Goal: Task Accomplishment & Management: Use online tool/utility

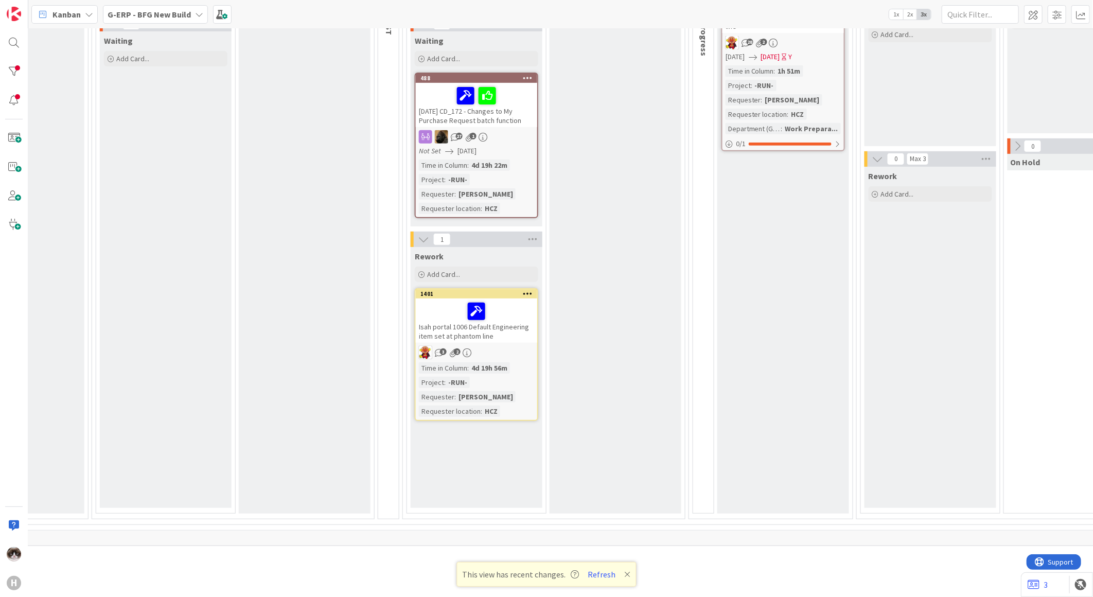
scroll to position [0, 504]
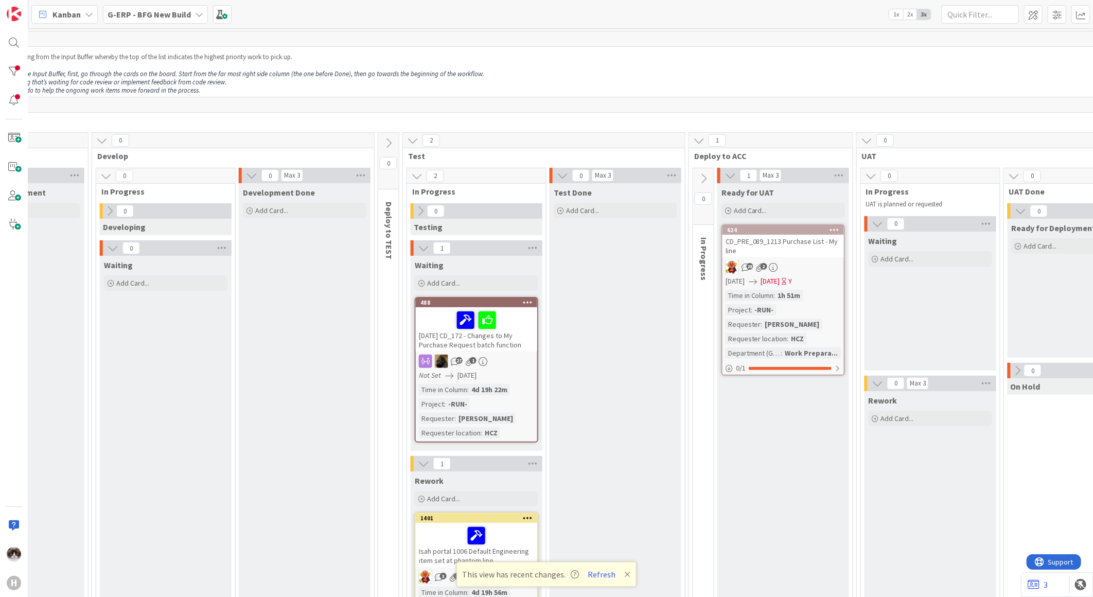
click at [182, 19] on span "G-ERP - BFG New Build" at bounding box center [149, 14] width 83 height 12
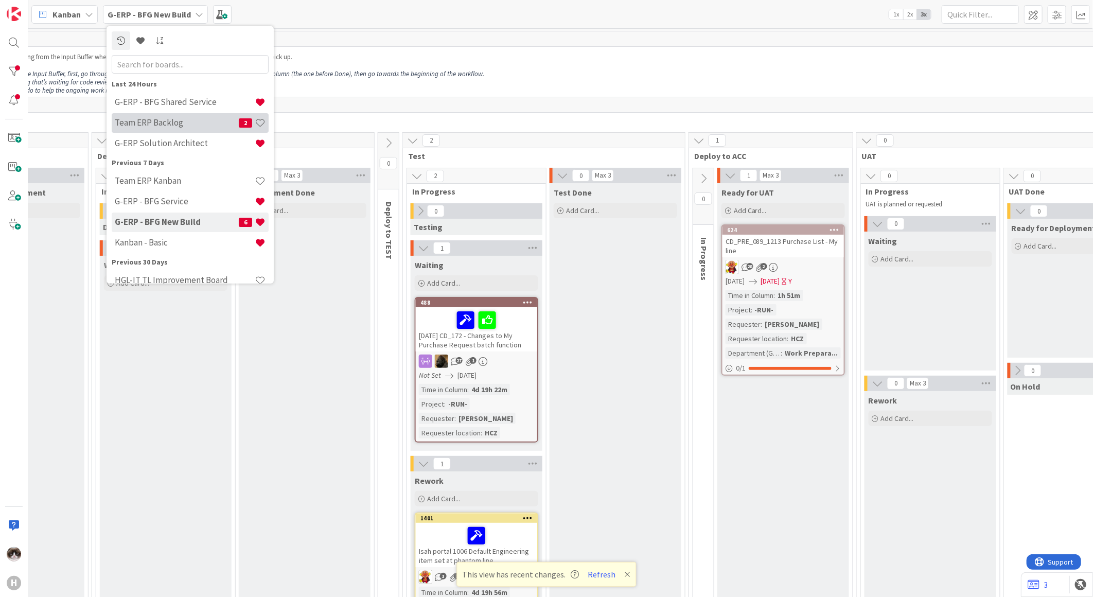
click at [171, 115] on div "Team ERP Backlog 2" at bounding box center [190, 123] width 157 height 20
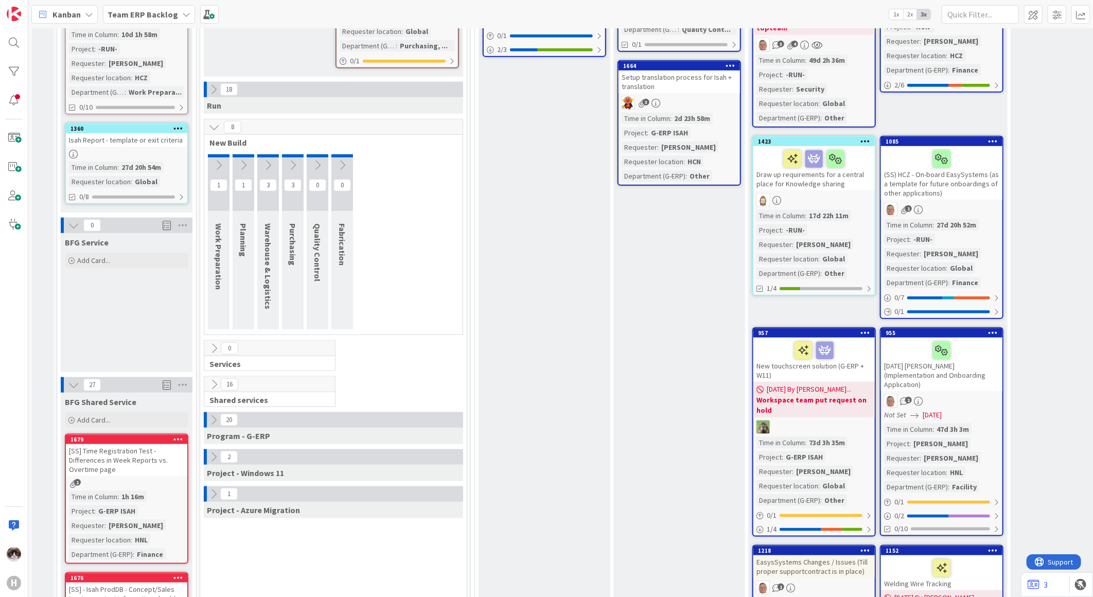
scroll to position [599, 0]
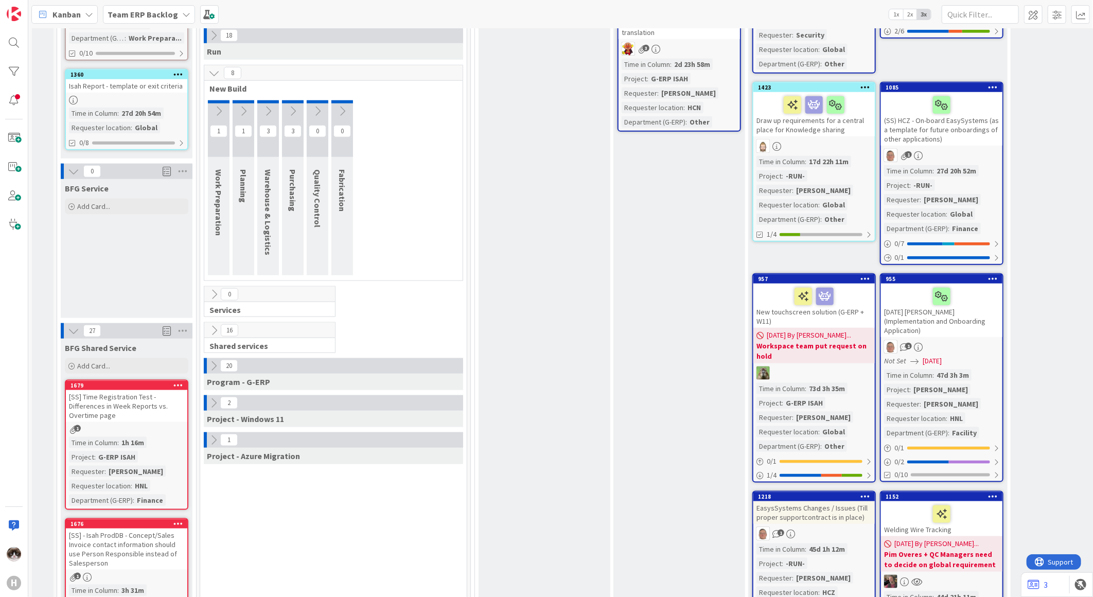
click at [287, 105] on icon at bounding box center [292, 110] width 11 height 11
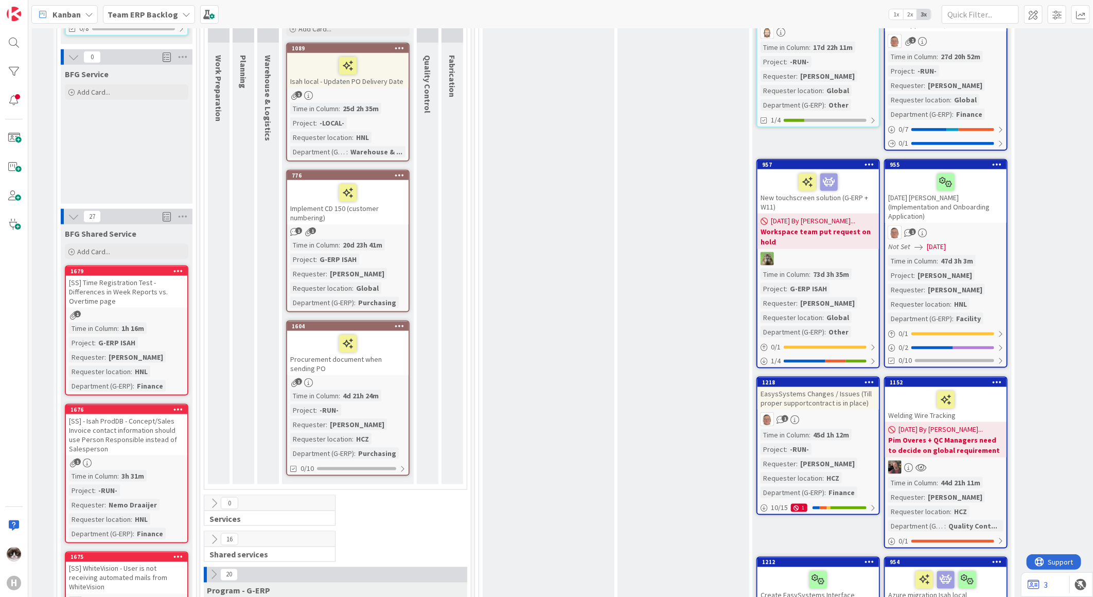
scroll to position [657, 0]
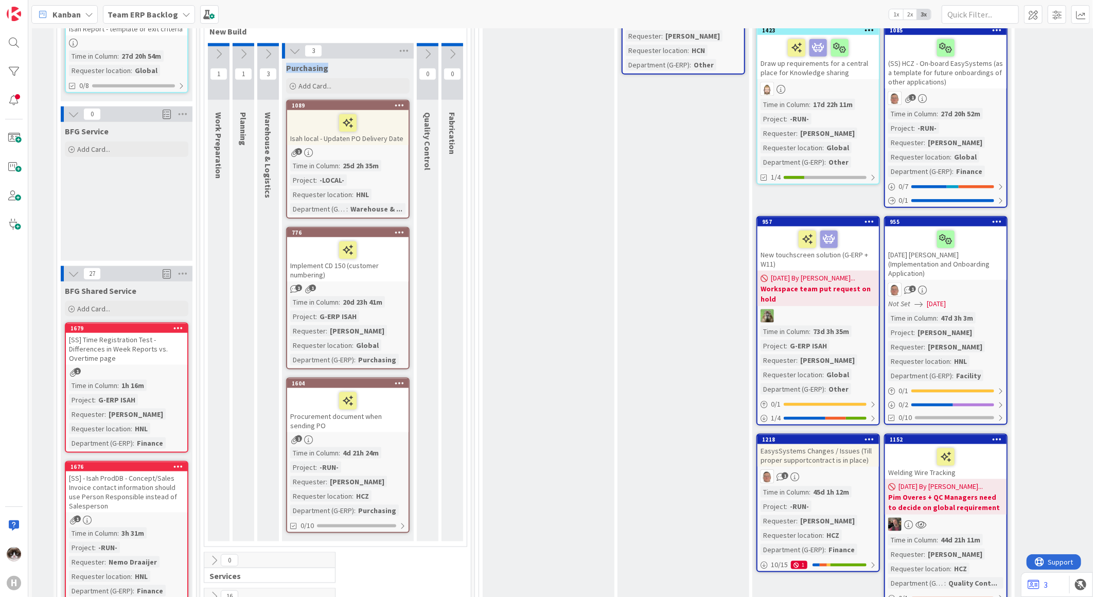
drag, startPoint x: 287, startPoint y: 62, endPoint x: 346, endPoint y: 63, distance: 59.7
click at [346, 63] on div "Purchasing" at bounding box center [347, 68] width 123 height 10
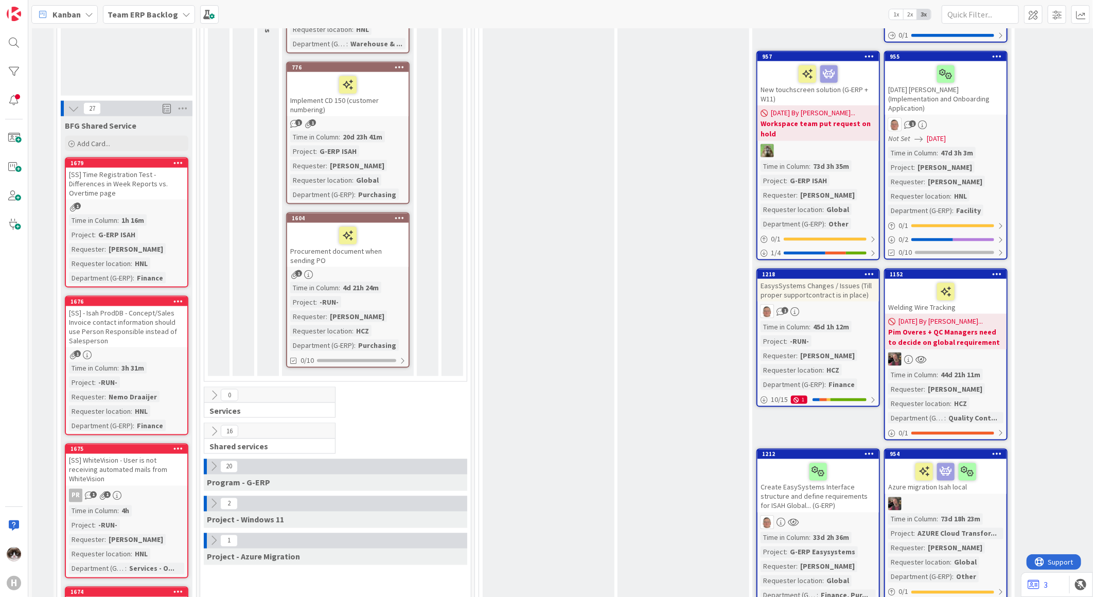
scroll to position [828, 0]
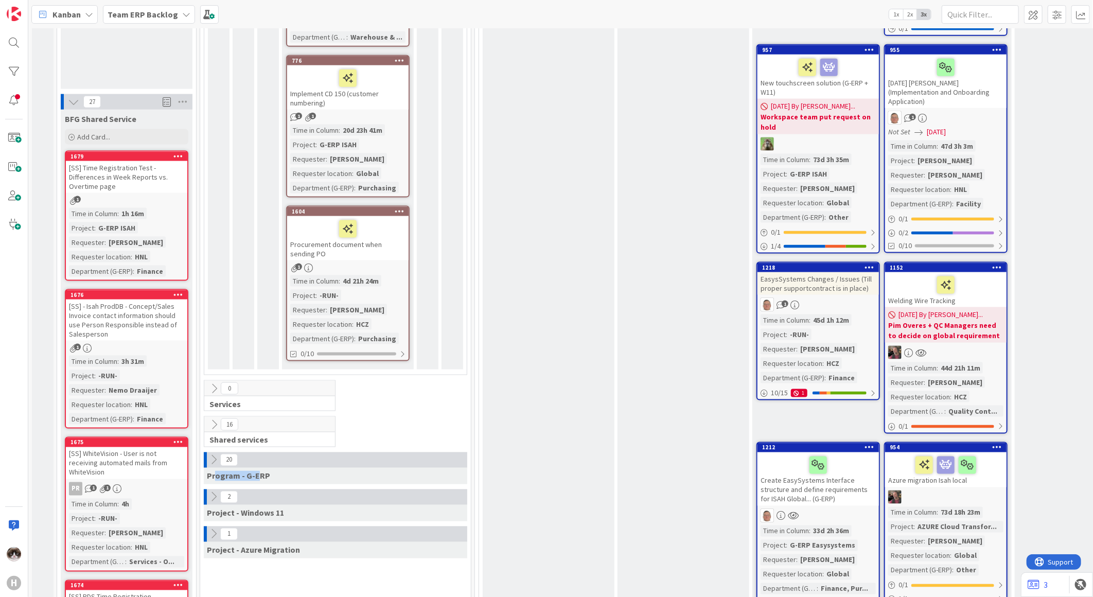
drag, startPoint x: 215, startPoint y: 470, endPoint x: 256, endPoint y: 470, distance: 41.2
click at [256, 471] on span "Program - G-ERP" at bounding box center [238, 476] width 63 height 10
drag, startPoint x: 256, startPoint y: 470, endPoint x: 265, endPoint y: 471, distance: 8.8
click at [265, 471] on span "Program - G-ERP" at bounding box center [238, 476] width 63 height 10
click at [209, 456] on icon at bounding box center [213, 459] width 11 height 11
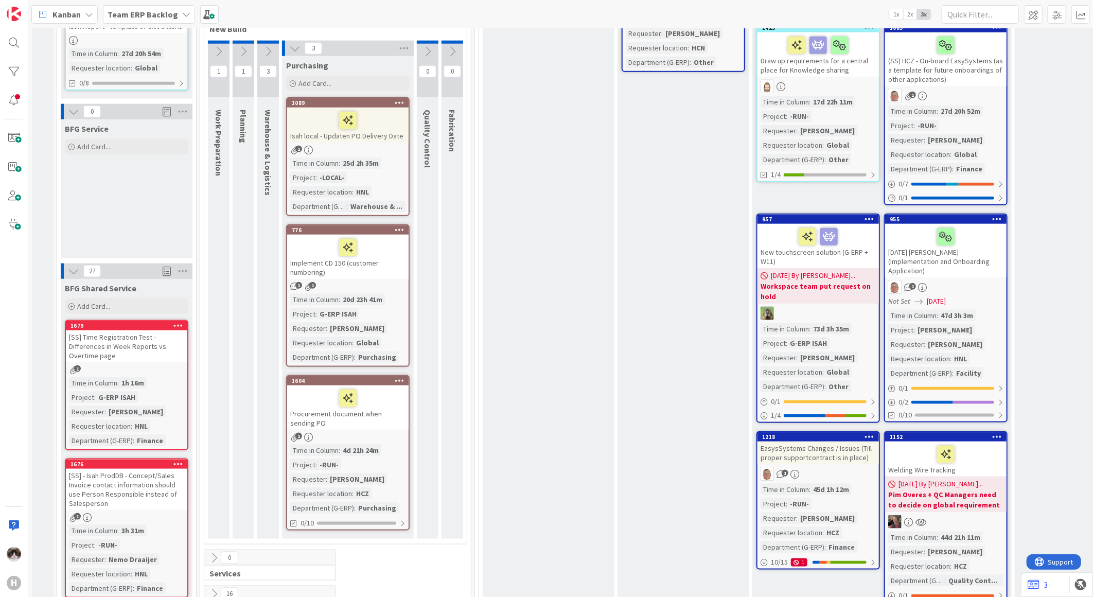
scroll to position [542, 0]
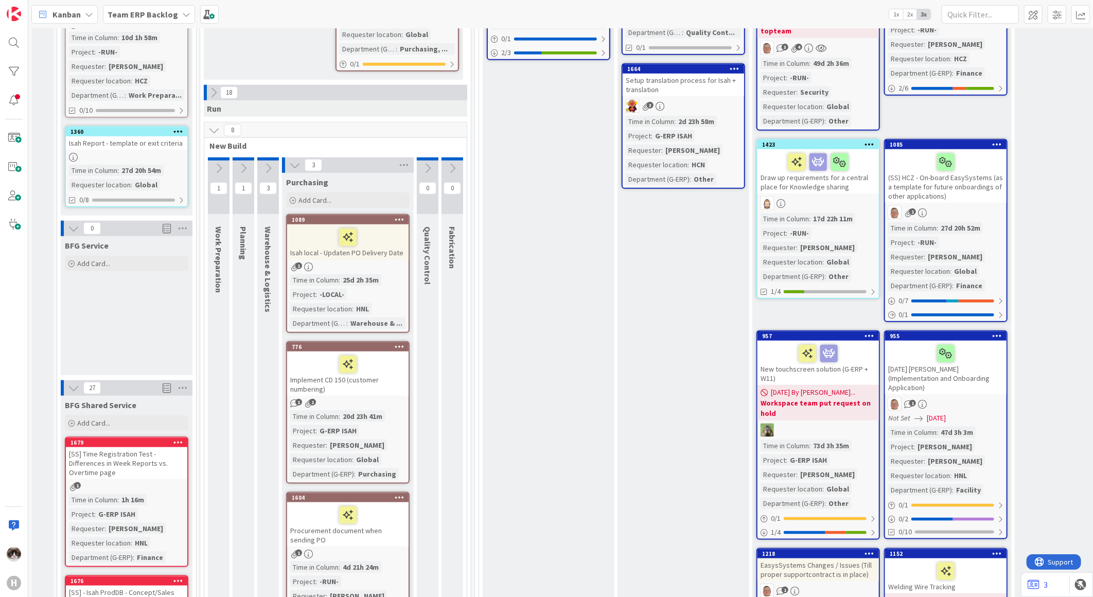
click at [214, 92] on icon at bounding box center [213, 92] width 11 height 11
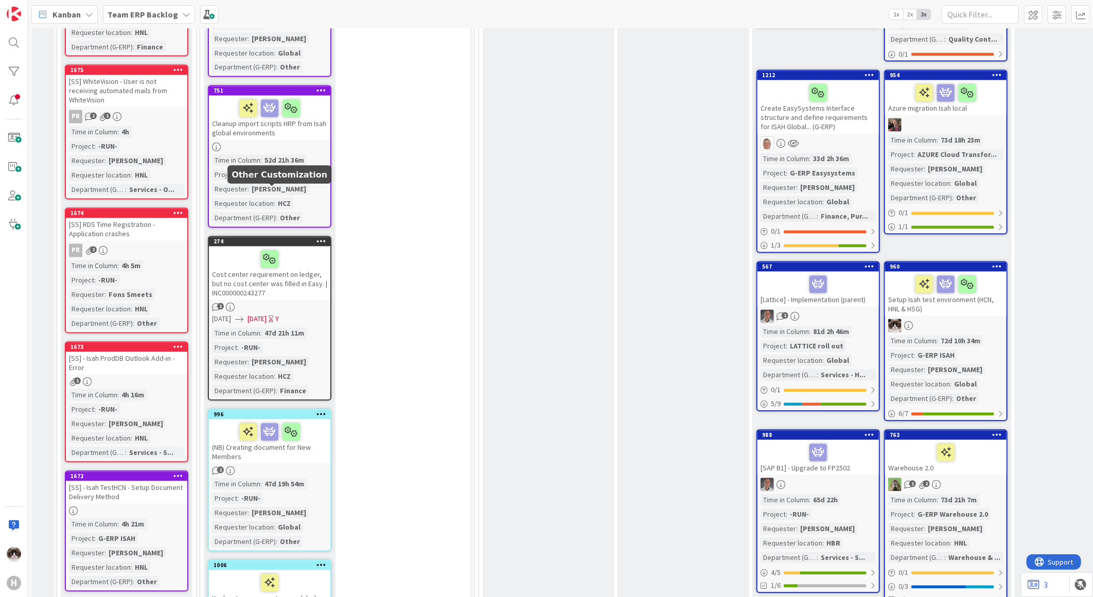
scroll to position [1171, 0]
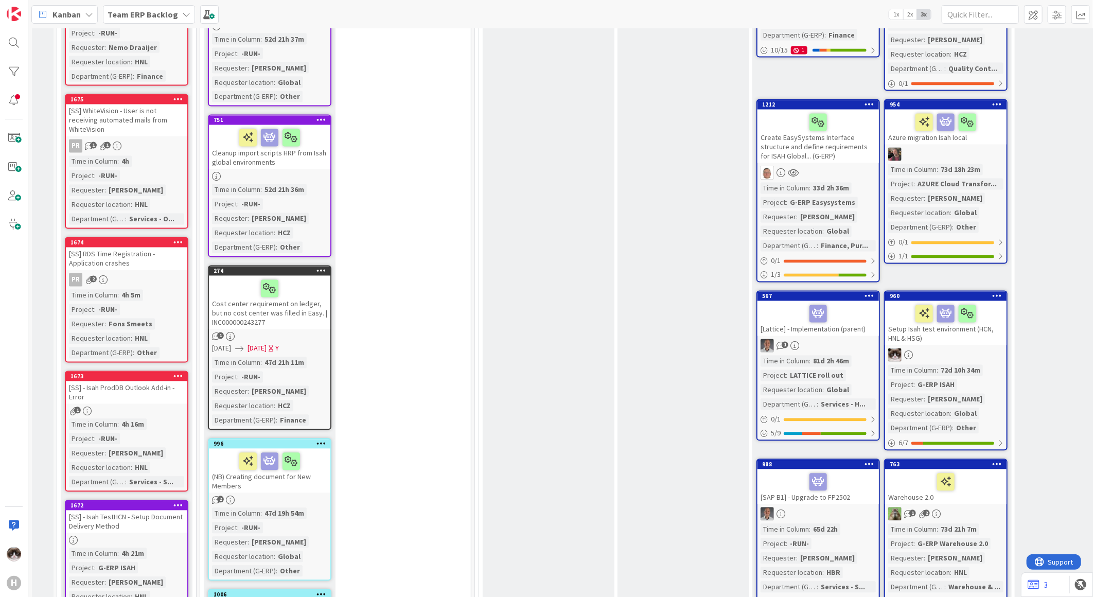
click at [326, 267] on icon at bounding box center [321, 270] width 10 height 7
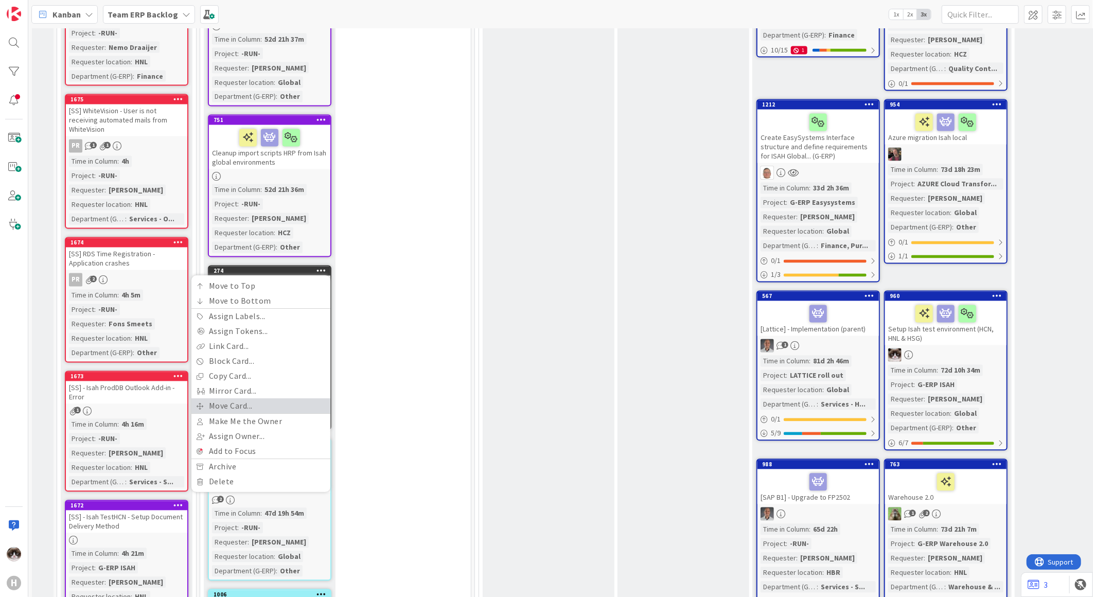
click at [253, 399] on link "Move Card..." at bounding box center [260, 406] width 139 height 15
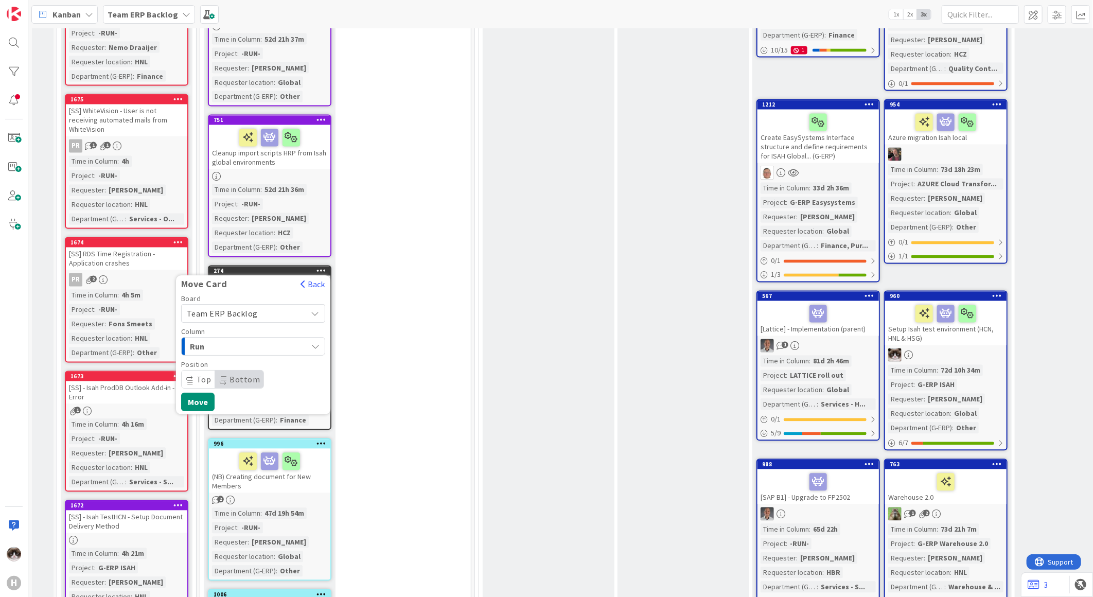
click at [250, 309] on span "Team ERP Backlog" at bounding box center [222, 314] width 71 height 10
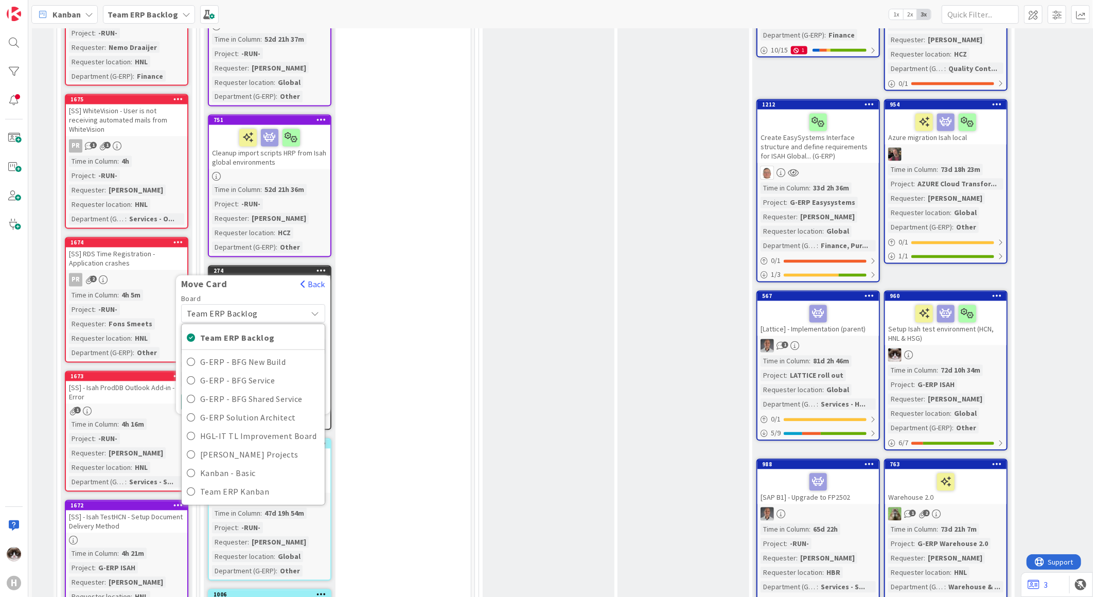
click at [250, 309] on span "Team ERP Backlog" at bounding box center [222, 314] width 71 height 10
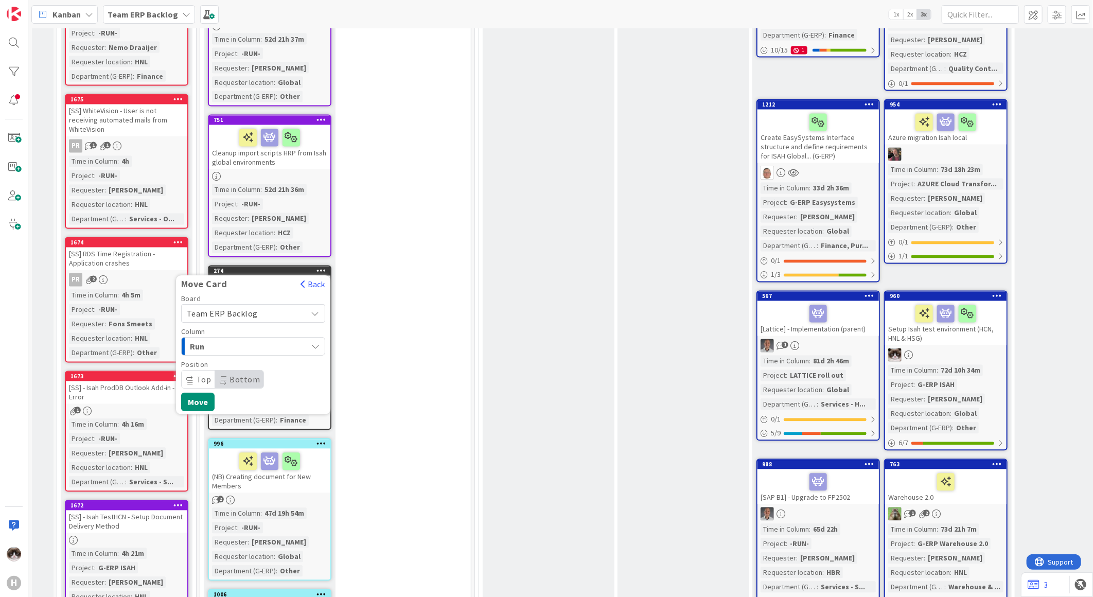
click at [246, 340] on span "Run" at bounding box center [228, 346] width 77 height 13
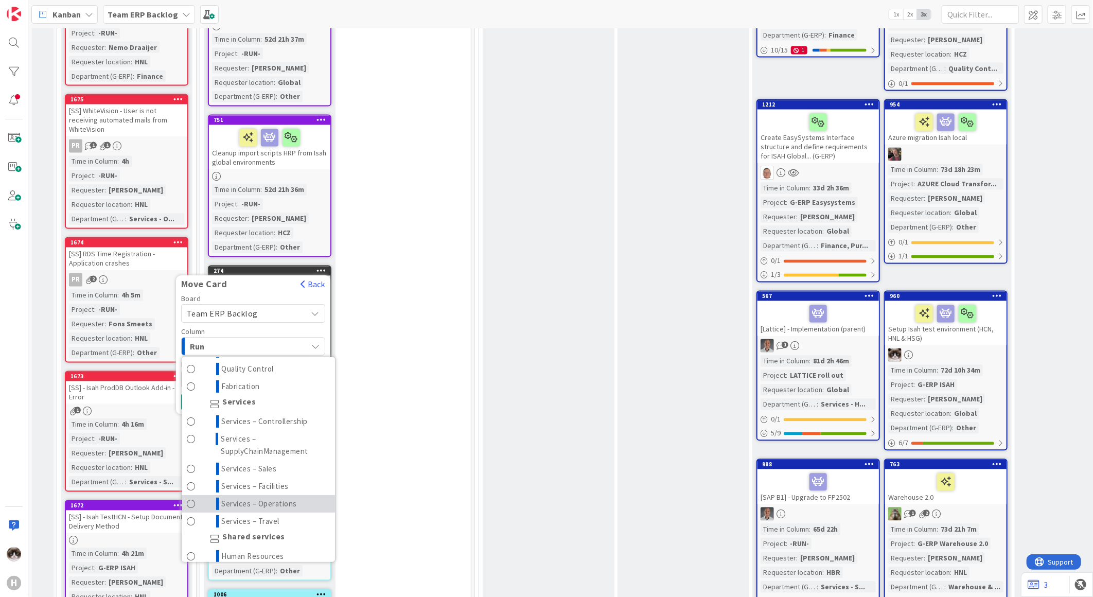
scroll to position [343, 0]
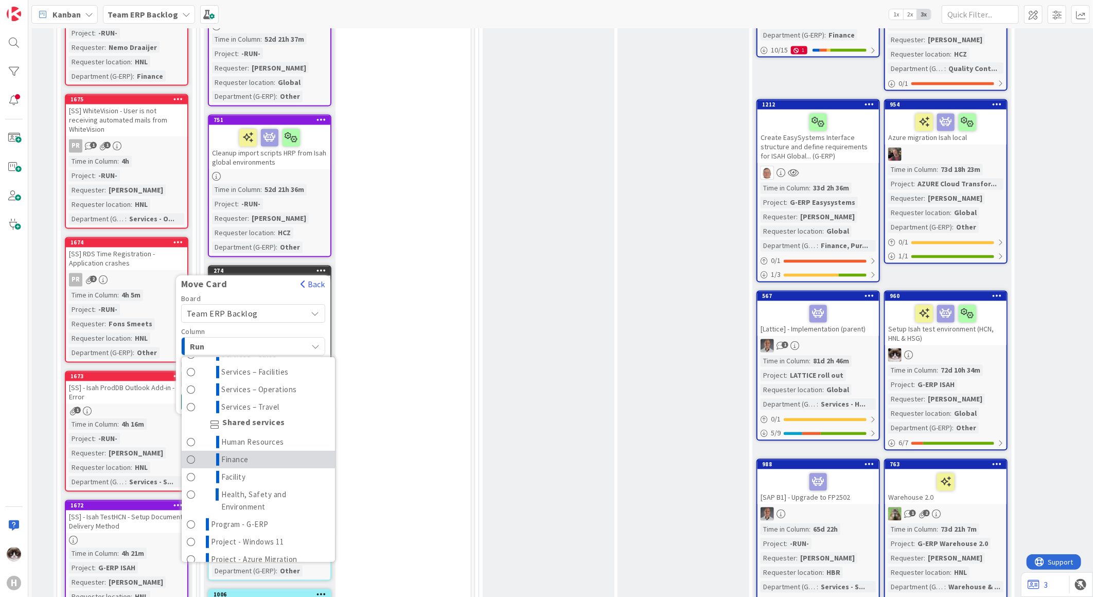
click at [258, 451] on link "Finance" at bounding box center [258, 459] width 153 height 17
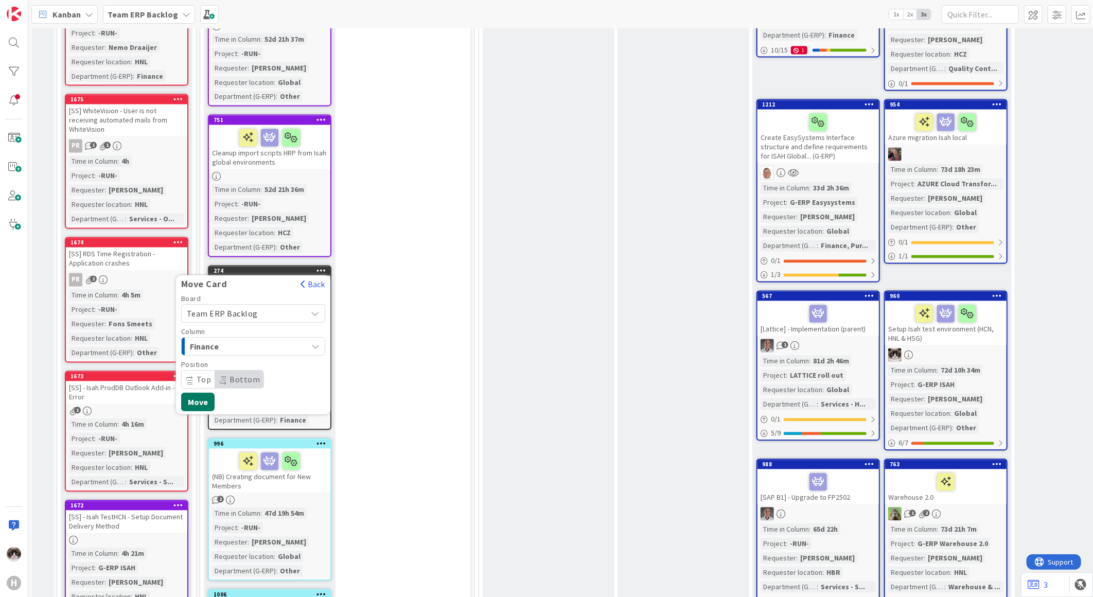
click at [198, 394] on button "Move" at bounding box center [197, 402] width 33 height 19
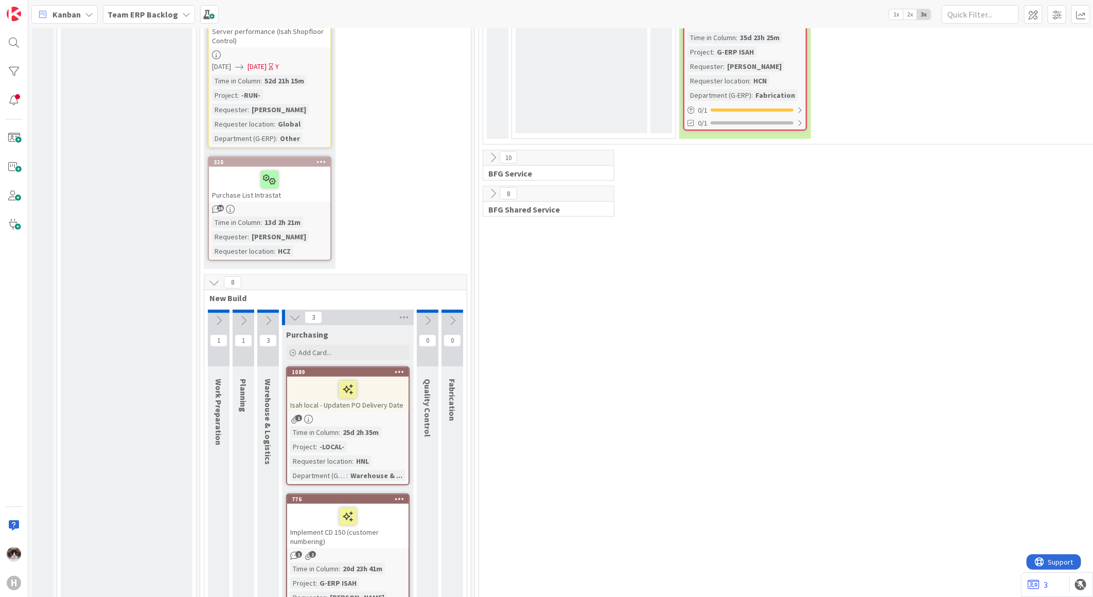
scroll to position [3001, 0]
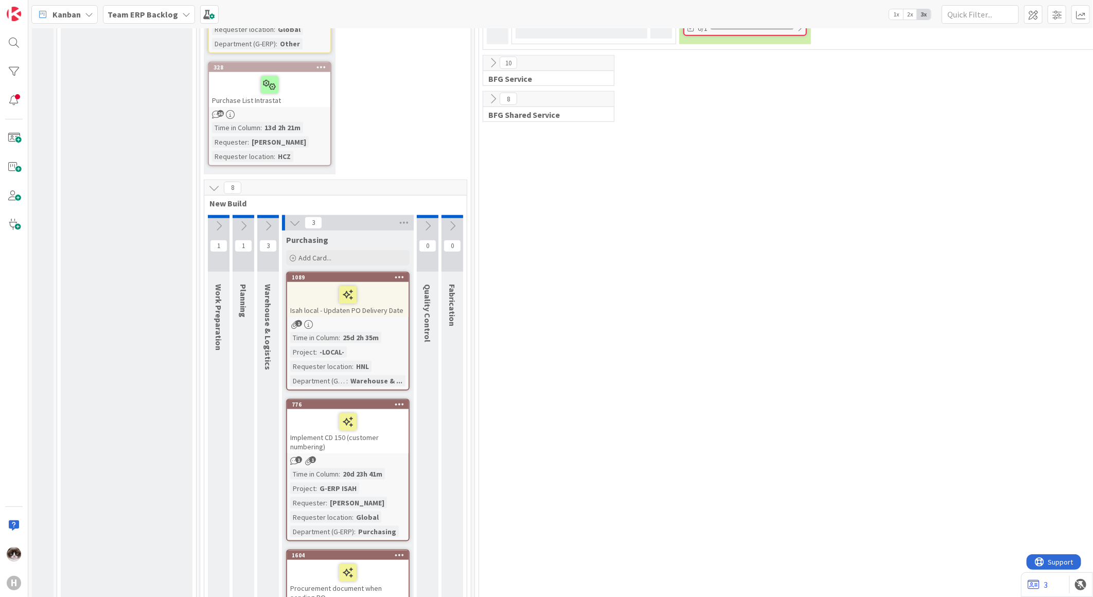
click at [390, 332] on div "Time in [GEOGRAPHIC_DATA] : 25d 2h 35m Project : -LOCAL- Requester location : H…" at bounding box center [347, 359] width 115 height 55
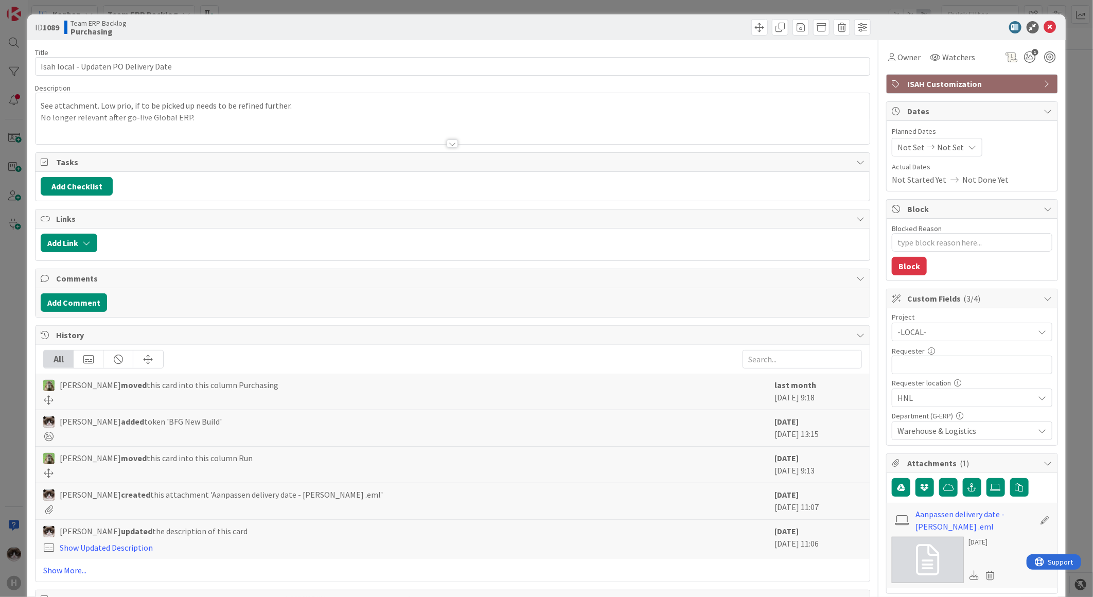
click at [916, 330] on span "-LOCAL-" at bounding box center [963, 332] width 132 height 14
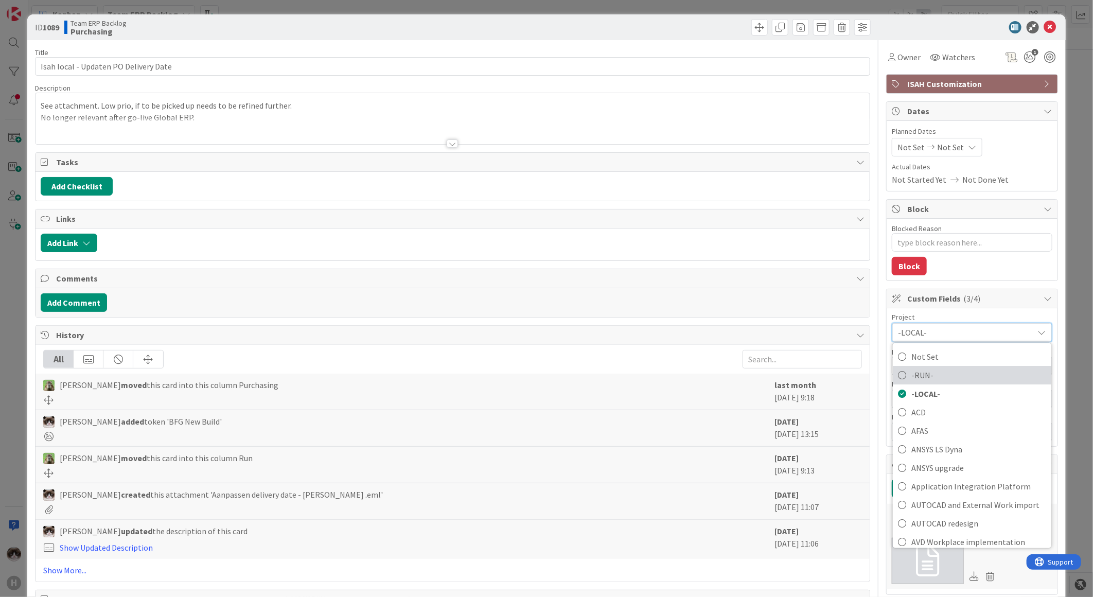
click at [925, 366] on link "-RUN-" at bounding box center [972, 375] width 158 height 19
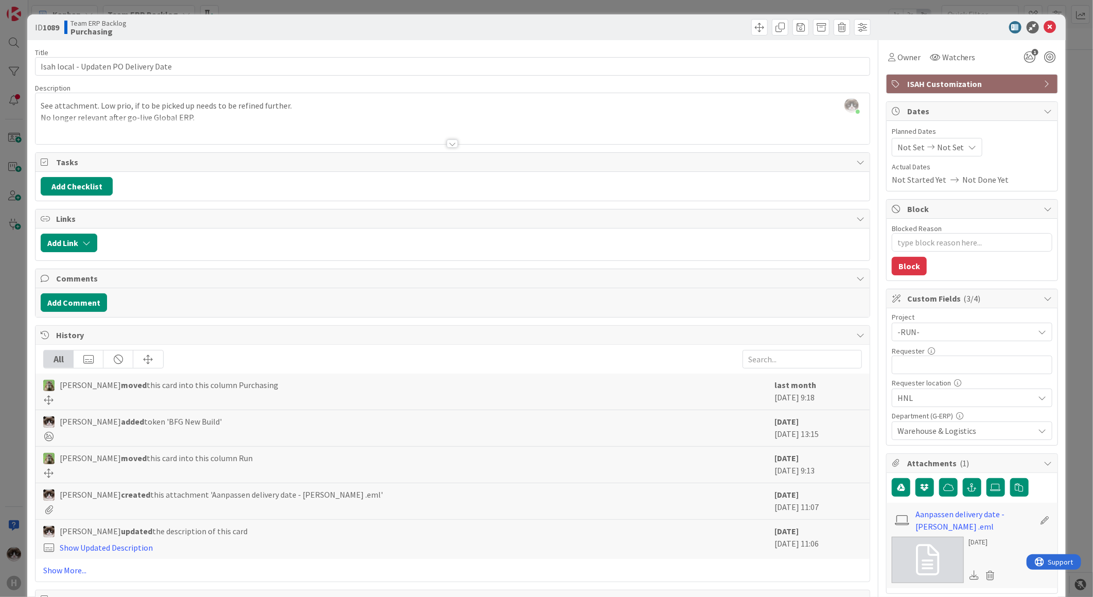
click at [1031, 21] on div at bounding box center [967, 27] width 182 height 12
click at [1034, 23] on div at bounding box center [967, 27] width 182 height 12
click at [1044, 25] on icon at bounding box center [1050, 27] width 12 height 12
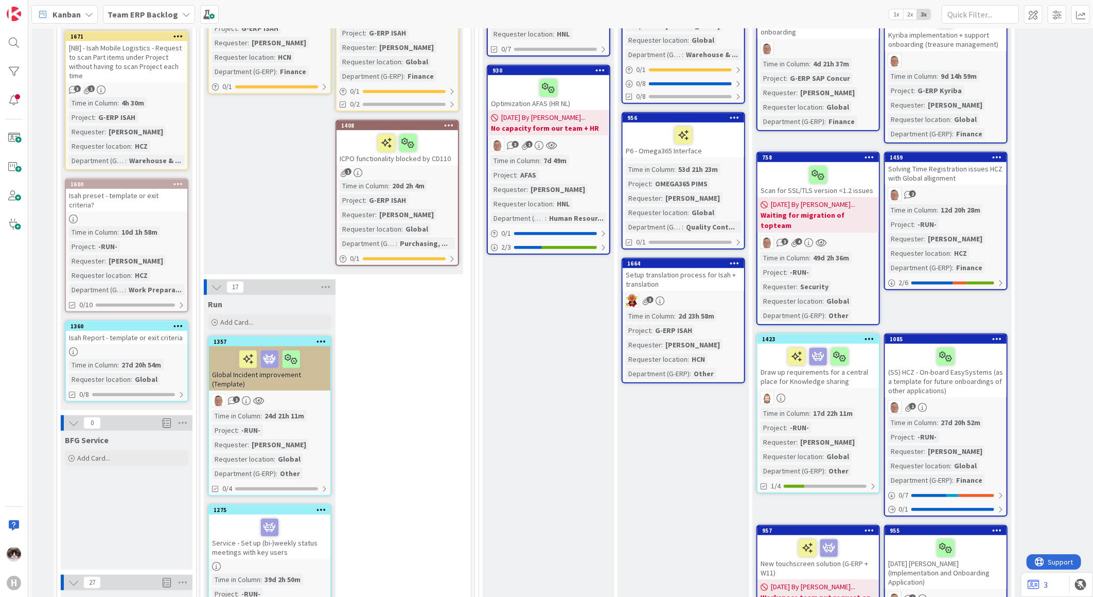
scroll to position [256, 0]
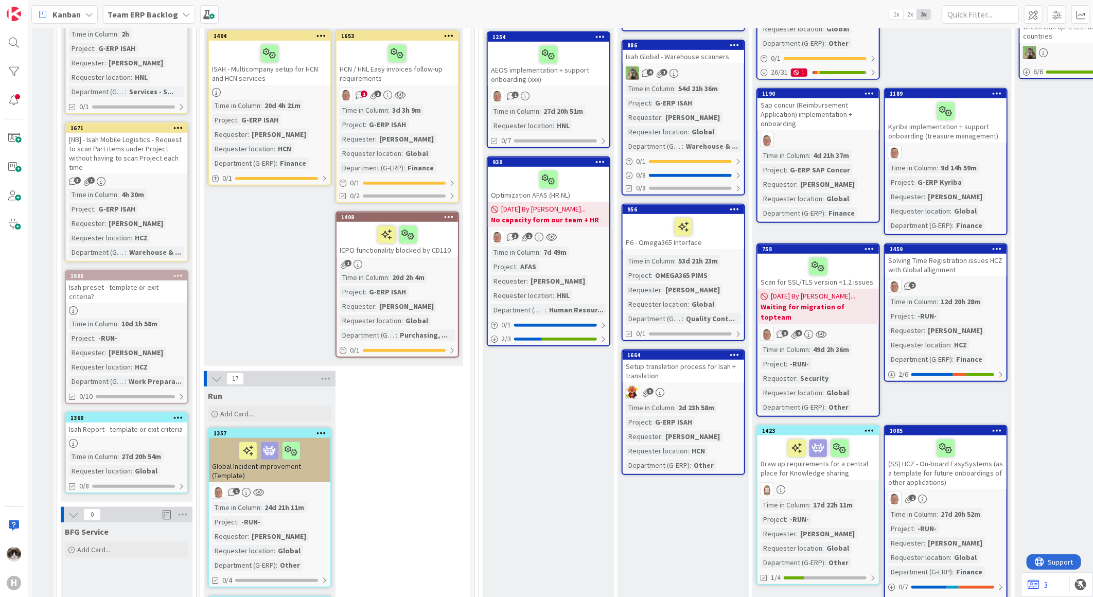
click at [215, 376] on icon at bounding box center [216, 378] width 11 height 11
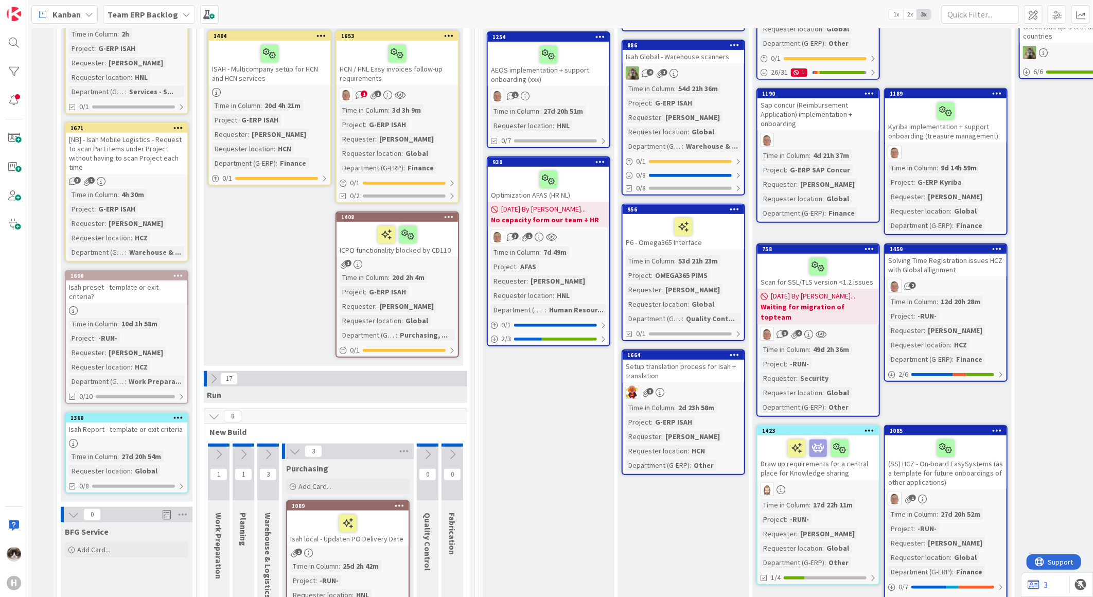
click at [215, 376] on icon at bounding box center [213, 378] width 11 height 11
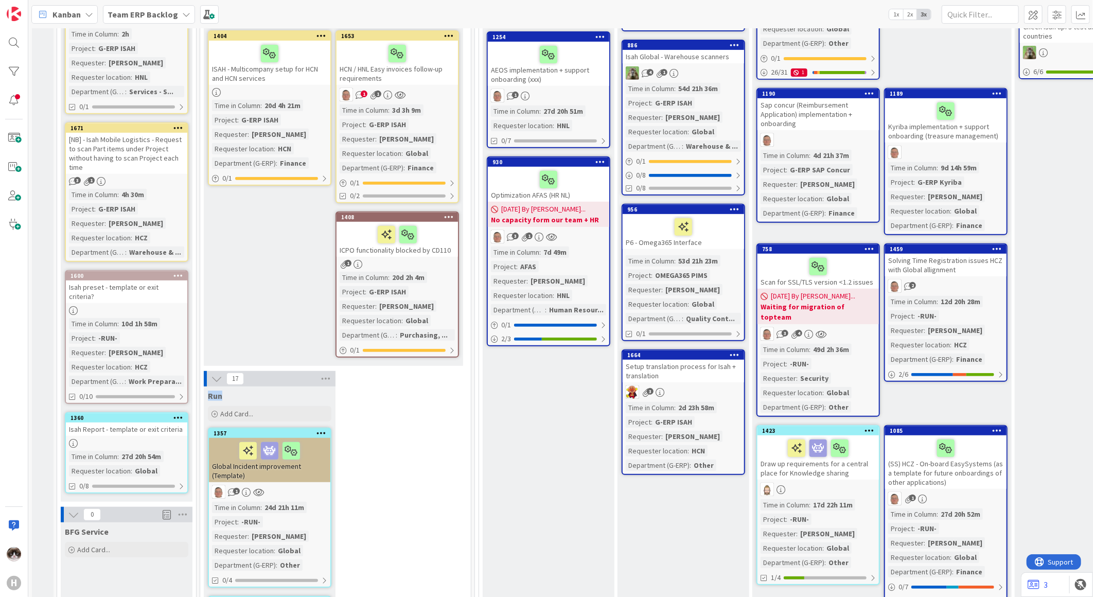
drag, startPoint x: 234, startPoint y: 396, endPoint x: 210, endPoint y: 390, distance: 24.5
click at [210, 391] on div "Run" at bounding box center [269, 396] width 123 height 10
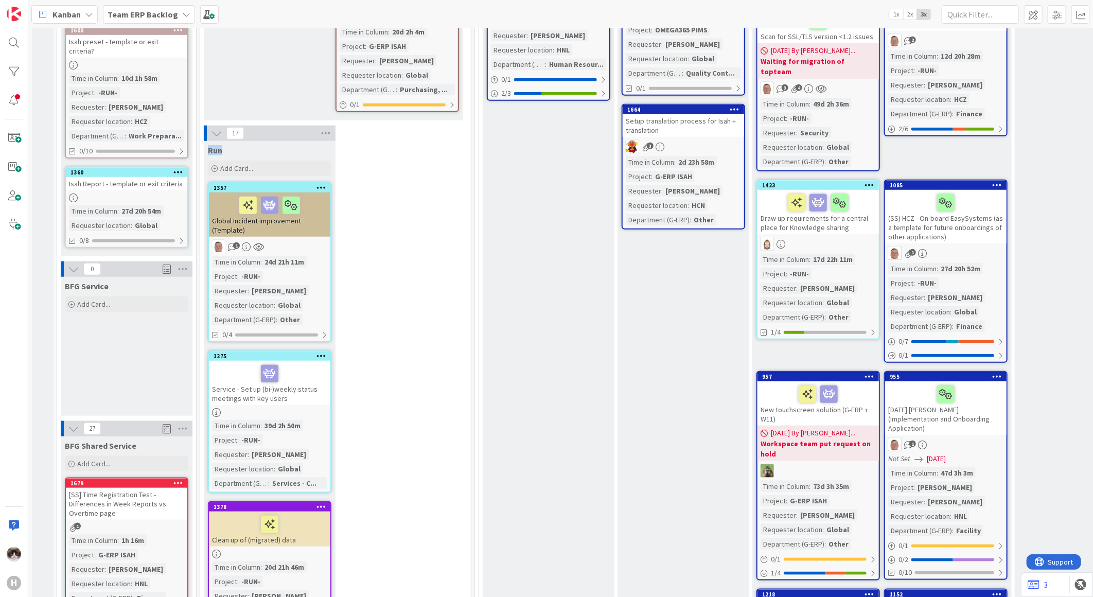
scroll to position [371, 0]
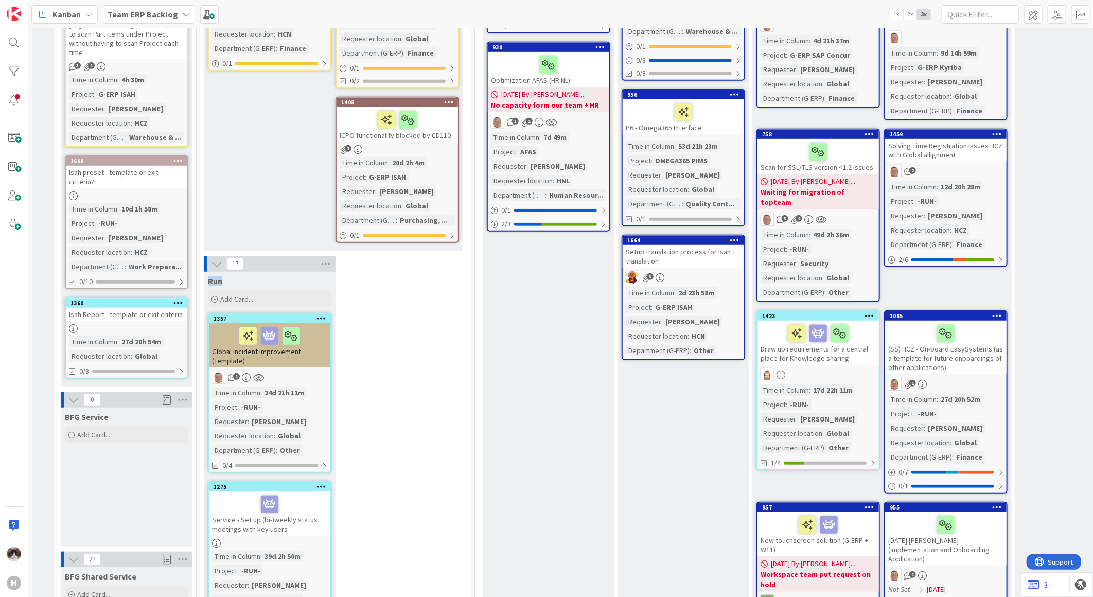
click at [235, 279] on div "Run" at bounding box center [269, 281] width 123 height 10
drag, startPoint x: 233, startPoint y: 278, endPoint x: 206, endPoint y: 255, distance: 35.1
drag, startPoint x: 390, startPoint y: 349, endPoint x: 202, endPoint y: 253, distance: 211.0
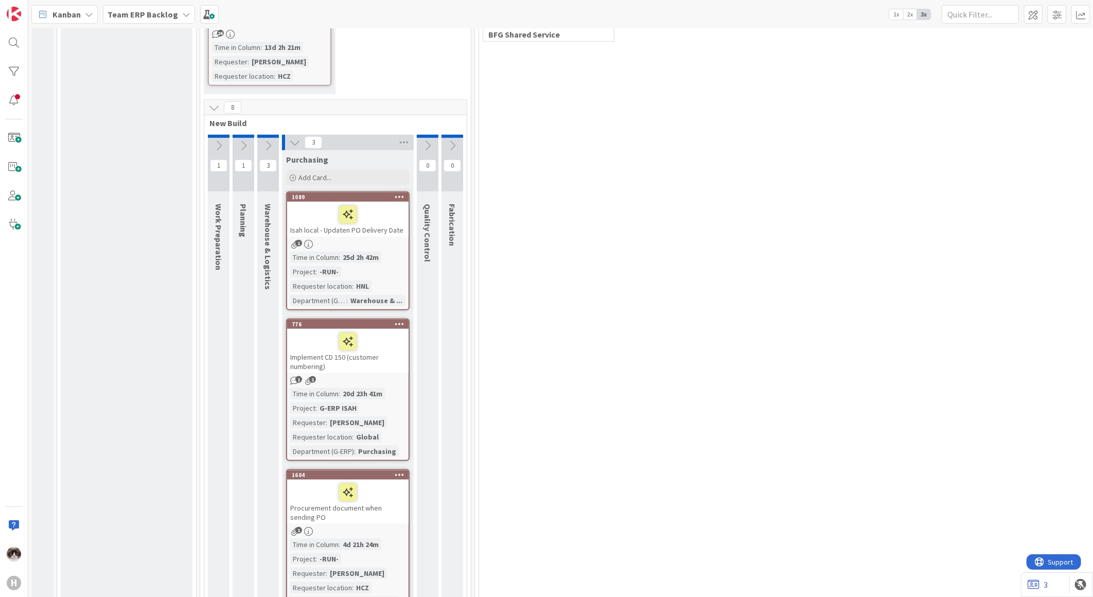
scroll to position [3115, 0]
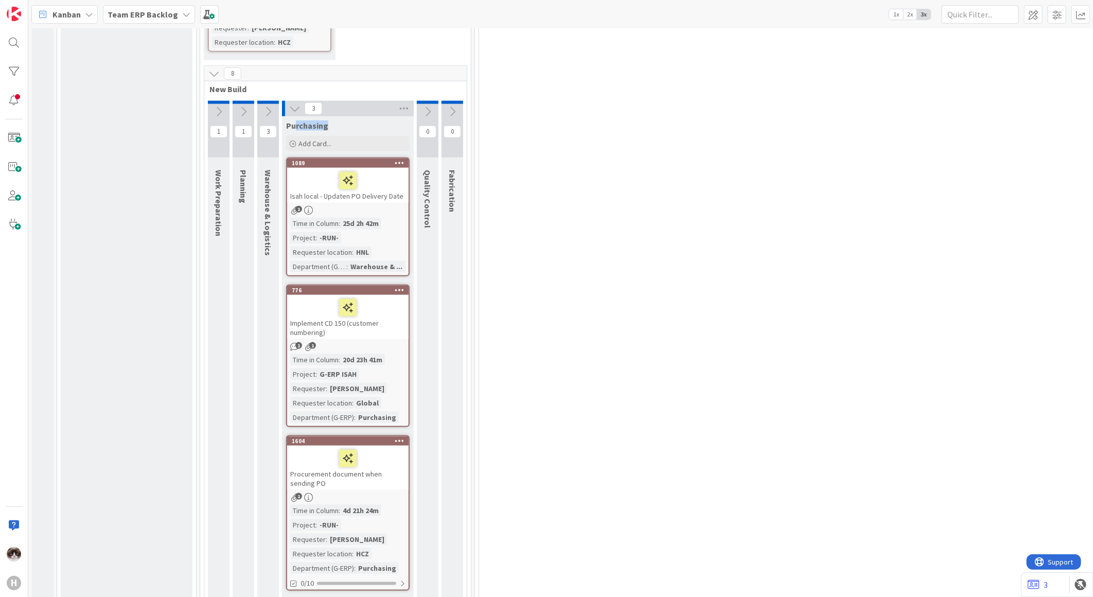
drag, startPoint x: 326, startPoint y: 109, endPoint x: 295, endPoint y: 104, distance: 31.7
click at [295, 120] on span "Purchasing" at bounding box center [307, 125] width 42 height 10
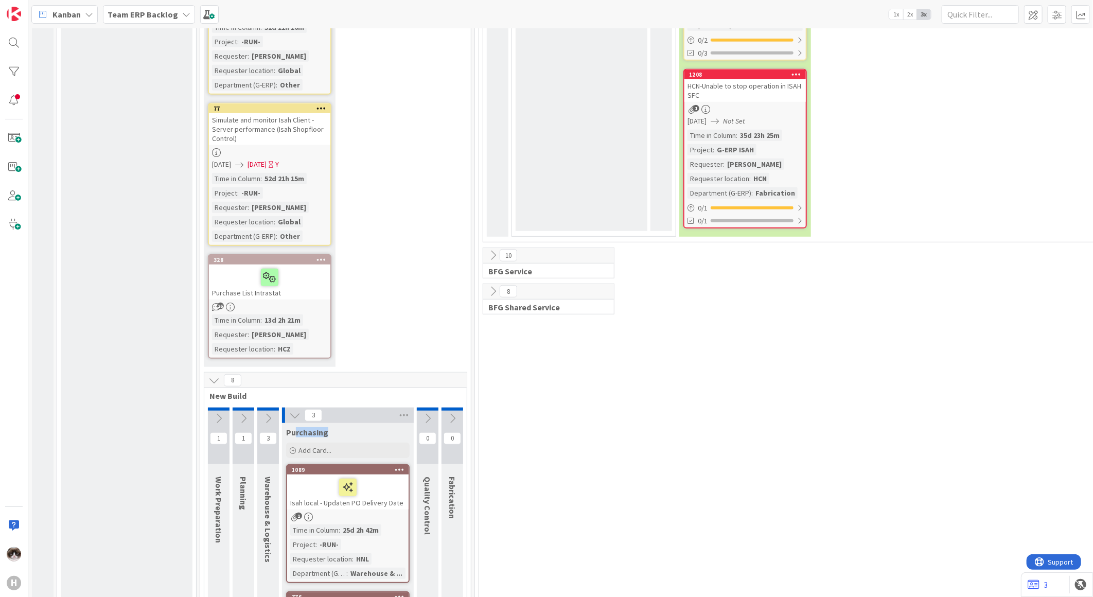
scroll to position [2887, 0]
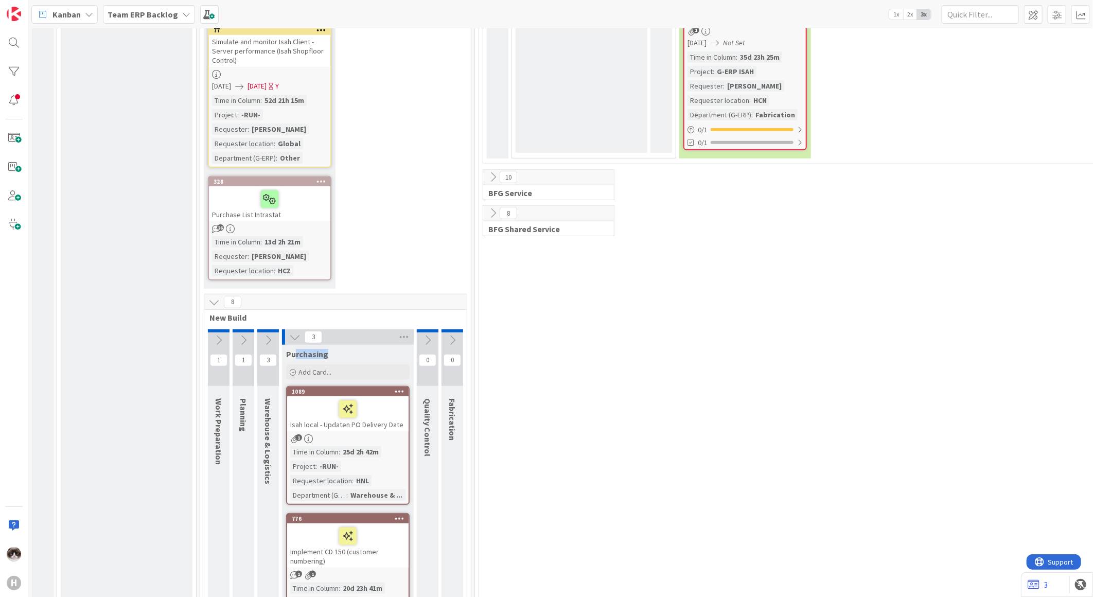
click at [339, 349] on div "Purchasing" at bounding box center [347, 354] width 123 height 10
click at [338, 349] on div "Purchasing" at bounding box center [347, 354] width 123 height 10
drag, startPoint x: 286, startPoint y: 328, endPoint x: 335, endPoint y: 333, distance: 49.6
click at [335, 349] on div "Purchasing" at bounding box center [347, 354] width 123 height 10
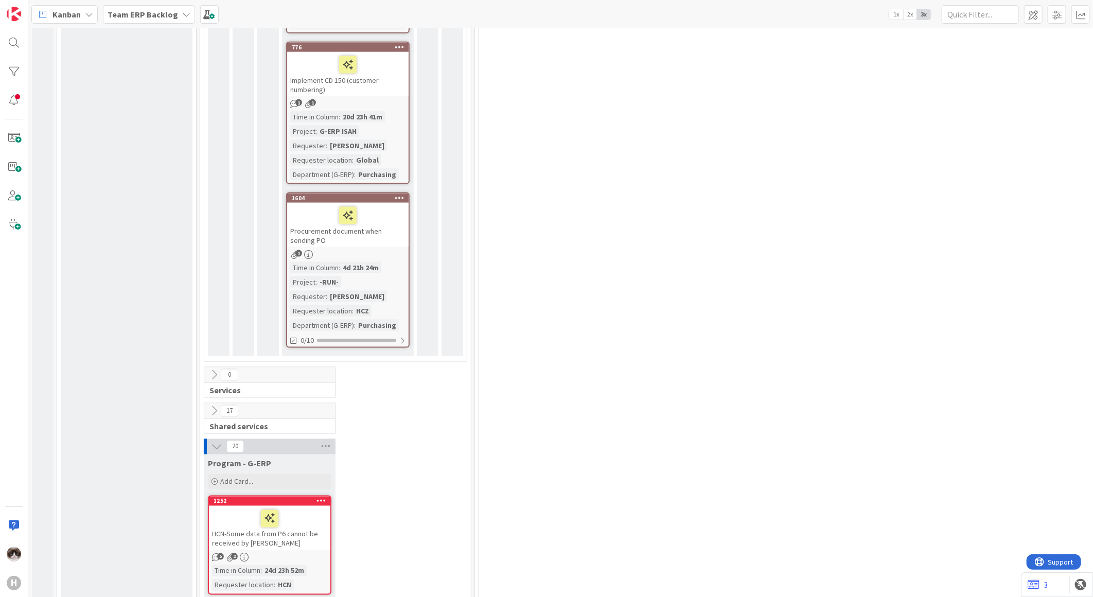
scroll to position [3573, 0]
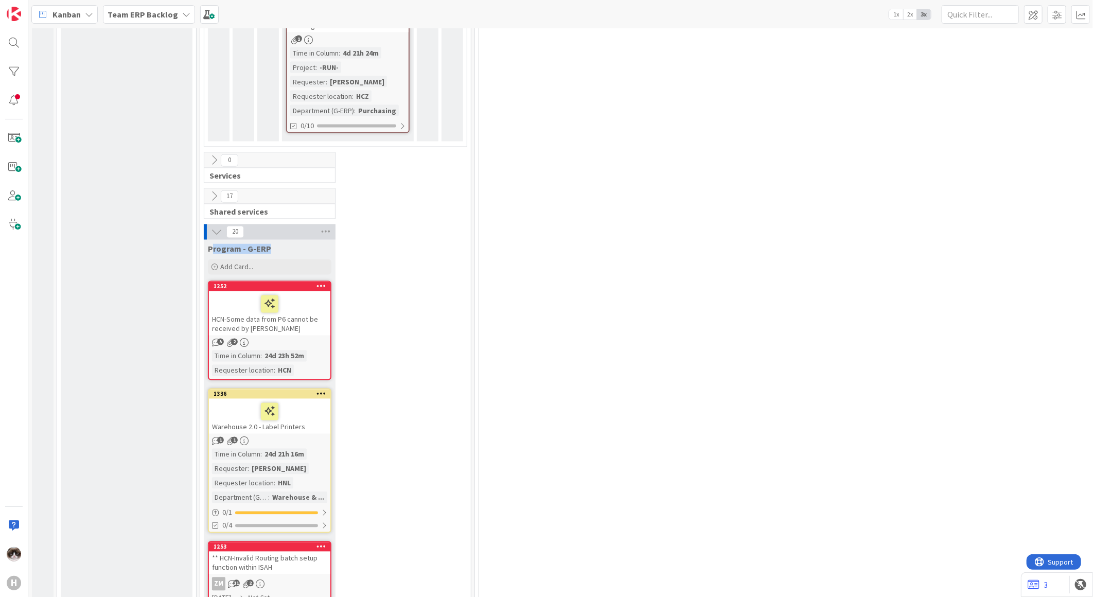
drag, startPoint x: 230, startPoint y: 227, endPoint x: 276, endPoint y: 230, distance: 46.9
click at [276, 244] on div "Program - G-ERP" at bounding box center [269, 249] width 123 height 10
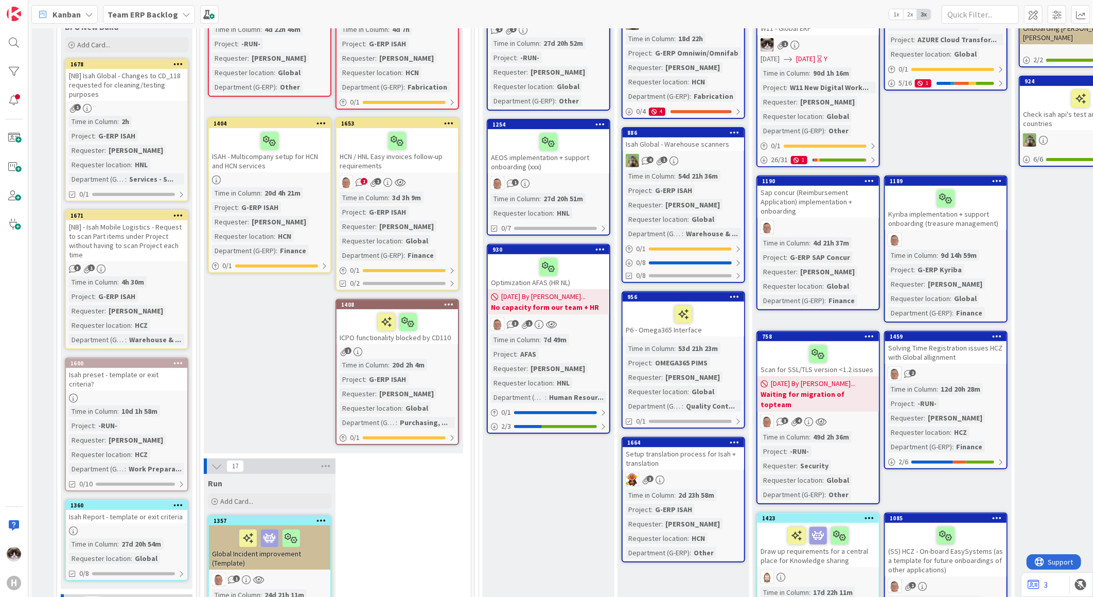
scroll to position [400, 0]
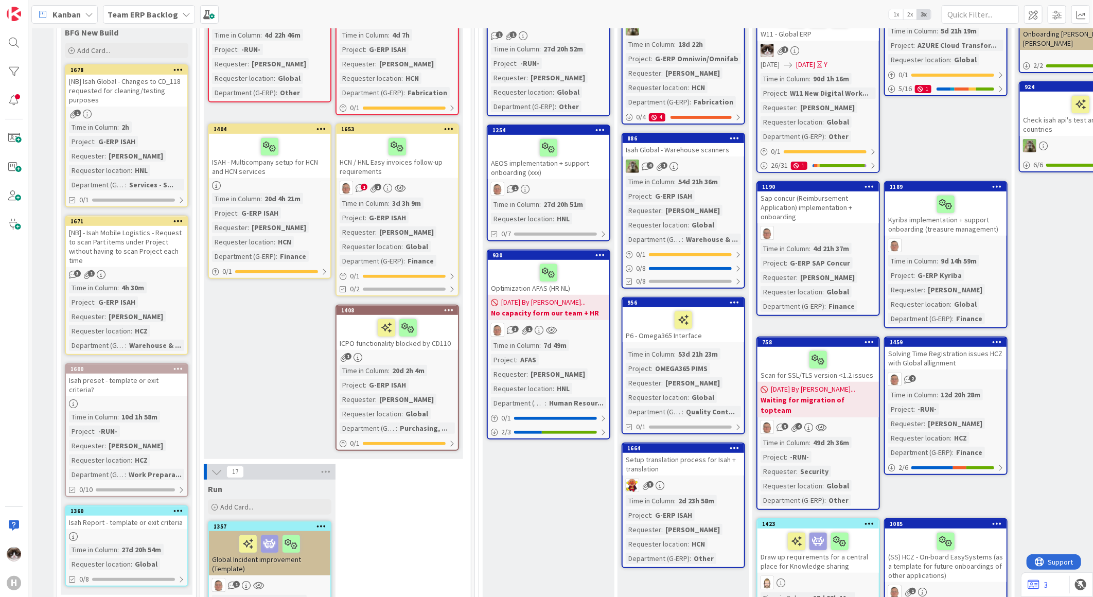
scroll to position [0, 0]
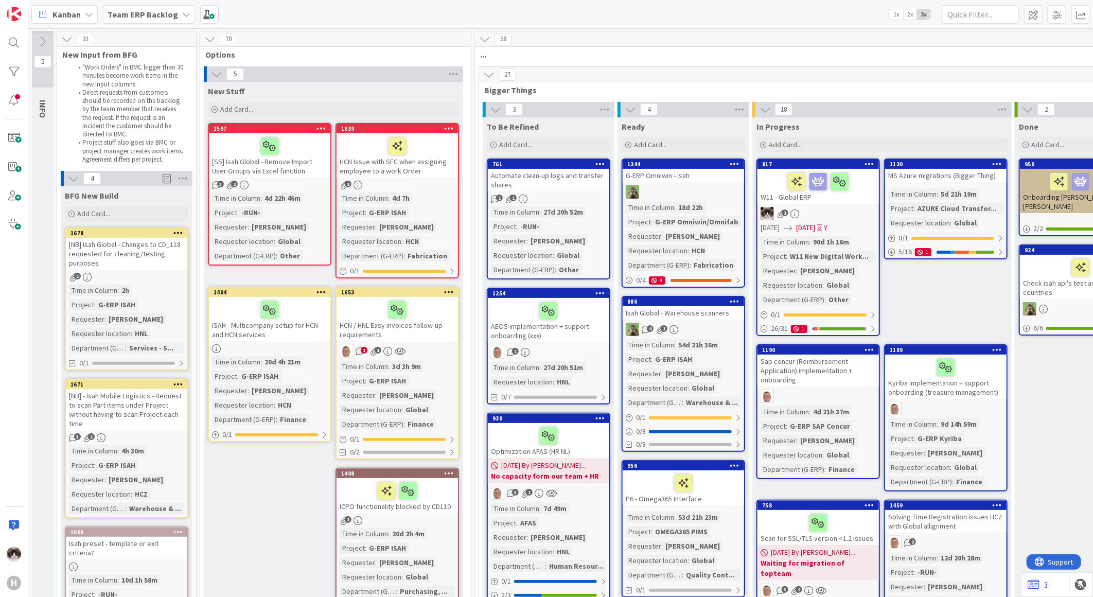
click at [292, 465] on div "New Stuff Add Card... 1639 HCN Issue with SFC when assigning employee to a work…" at bounding box center [333, 352] width 259 height 540
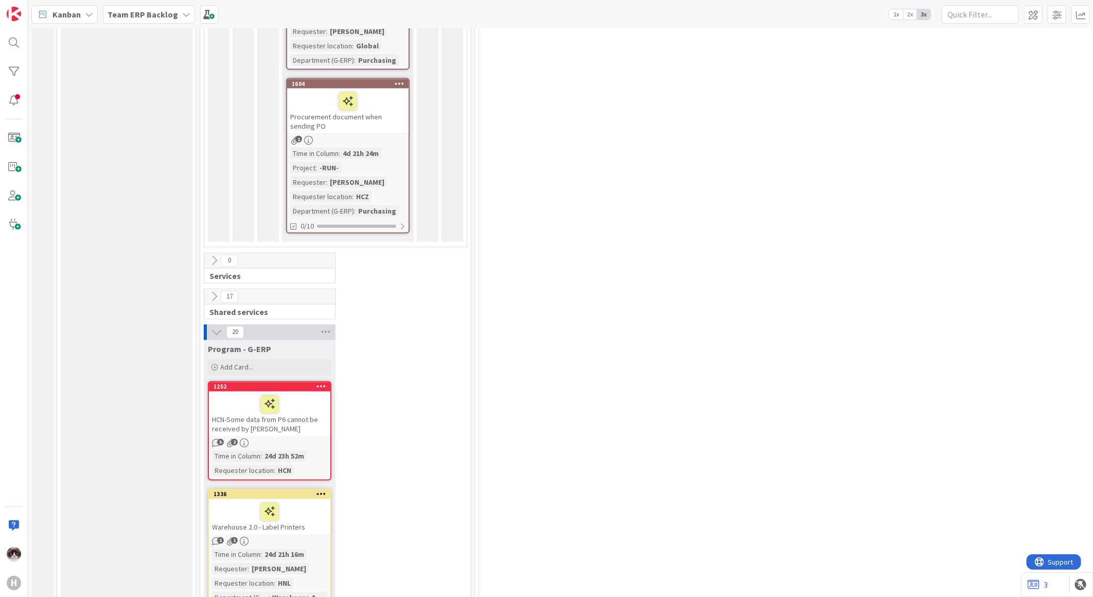
scroll to position [3544, 0]
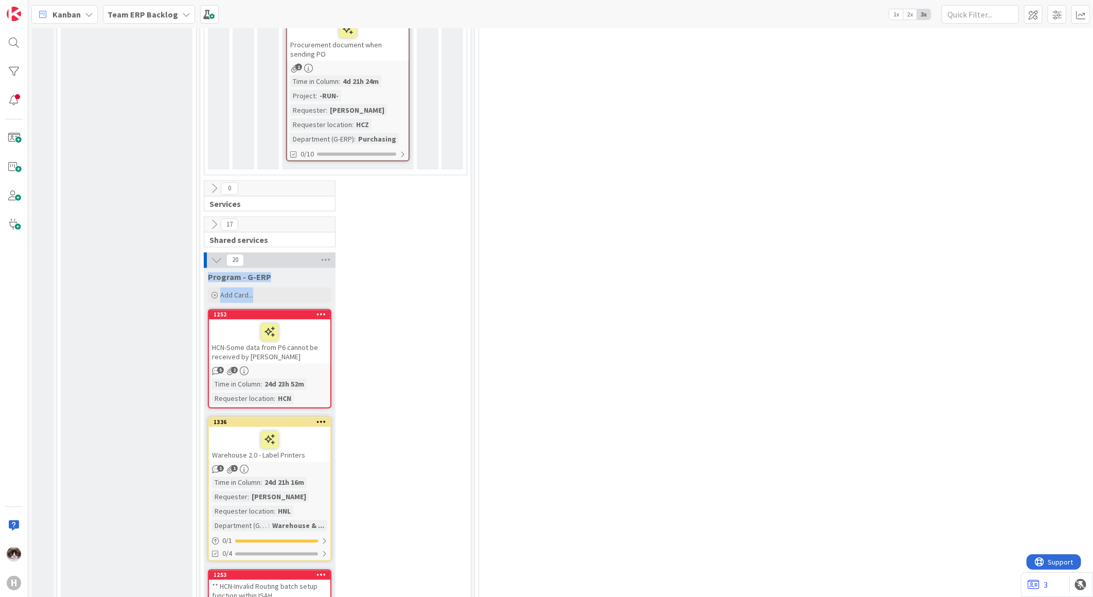
drag, startPoint x: 207, startPoint y: 255, endPoint x: 285, endPoint y: 262, distance: 78.0
click at [285, 268] on div "Program - G-ERP Add Card..." at bounding box center [270, 286] width 132 height 37
drag, startPoint x: 285, startPoint y: 262, endPoint x: 410, endPoint y: 368, distance: 163.6
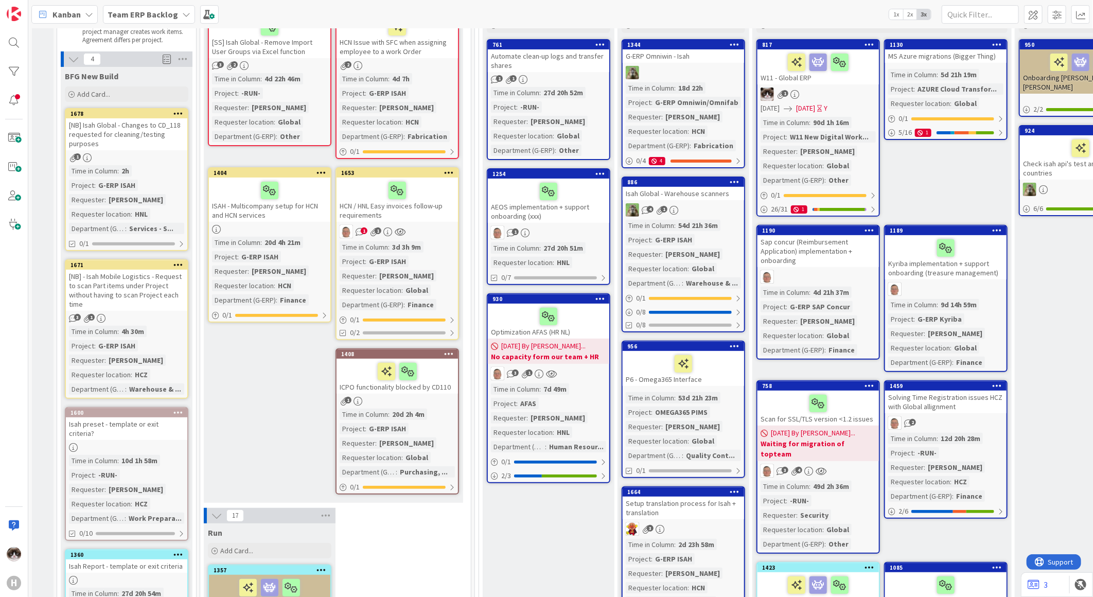
scroll to position [0, 0]
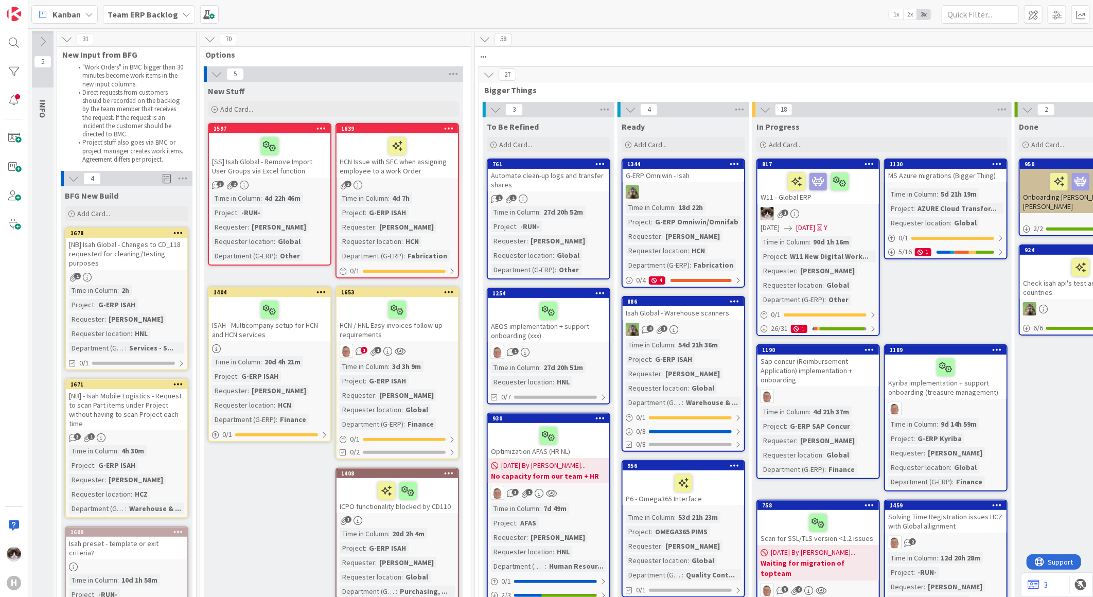
click at [213, 76] on icon at bounding box center [216, 73] width 11 height 11
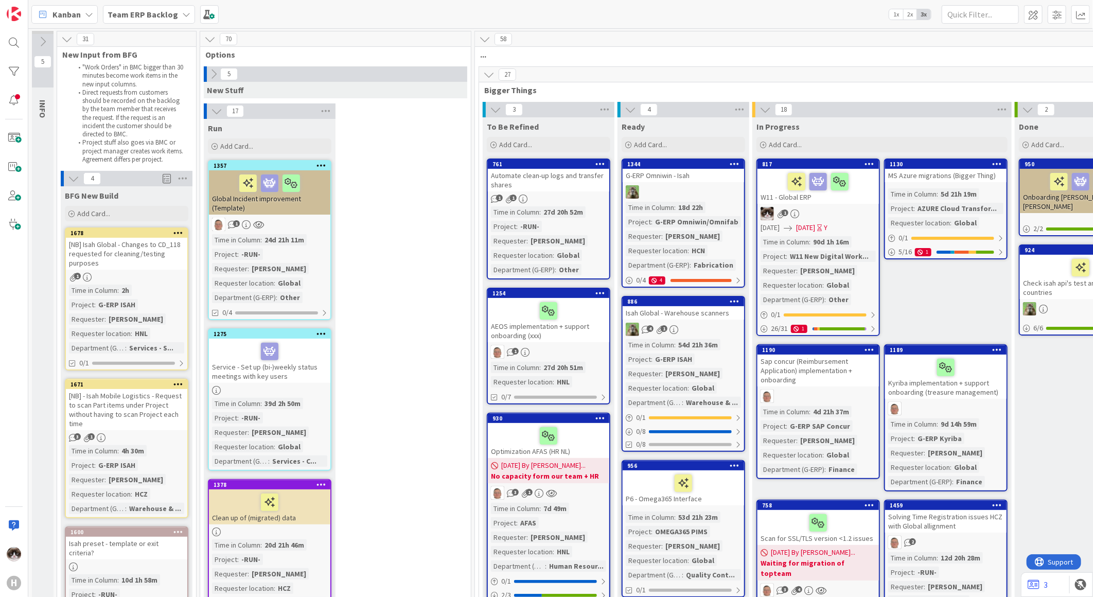
click at [213, 76] on icon at bounding box center [213, 73] width 11 height 11
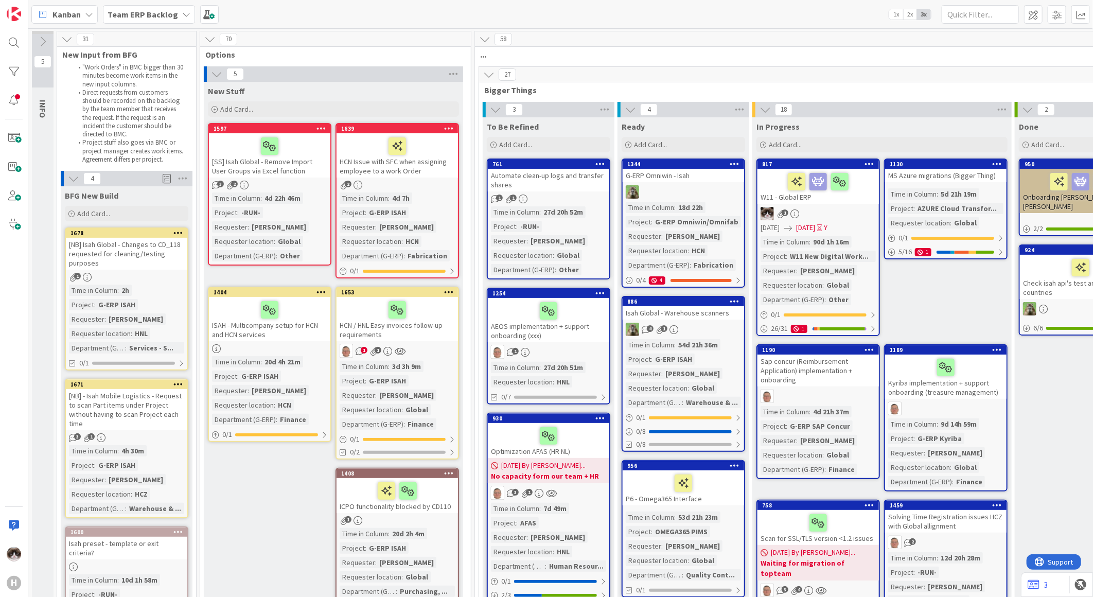
click at [213, 76] on icon at bounding box center [216, 73] width 11 height 11
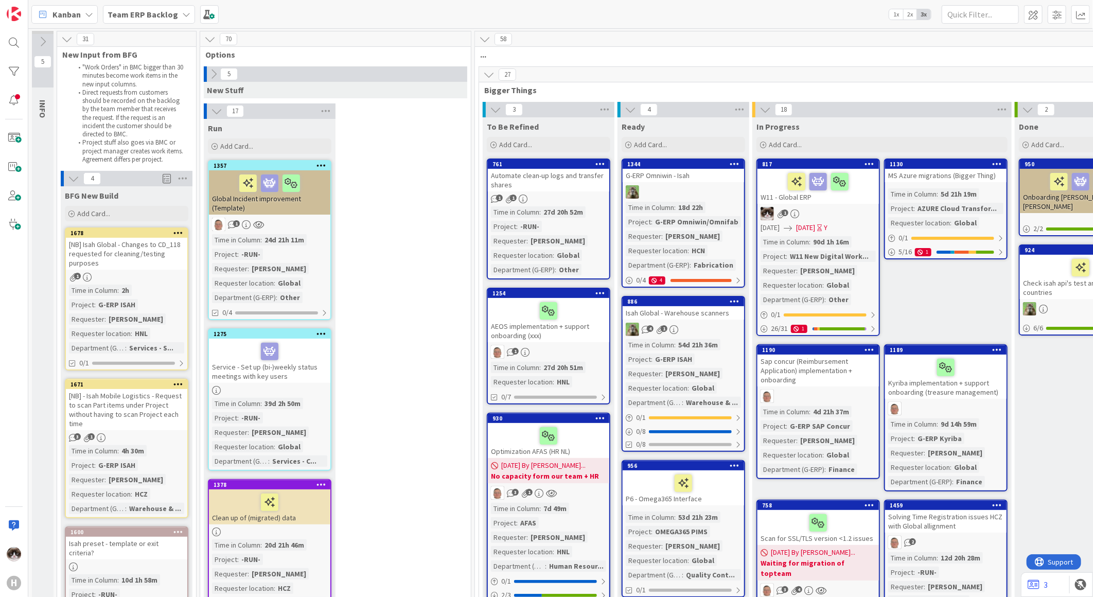
click at [213, 76] on icon at bounding box center [213, 73] width 11 height 11
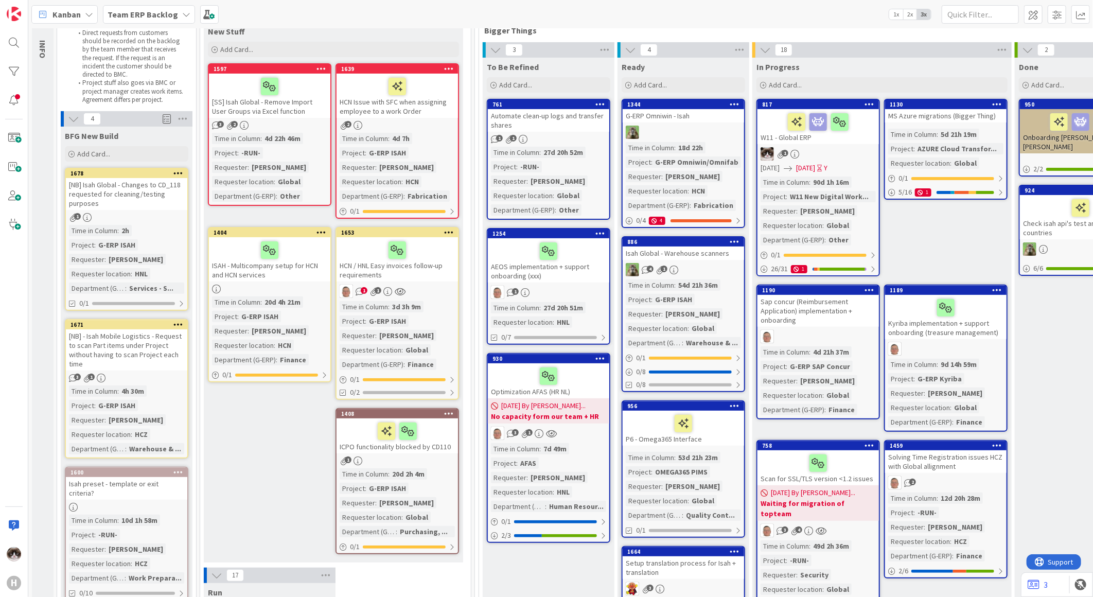
scroll to position [114, 0]
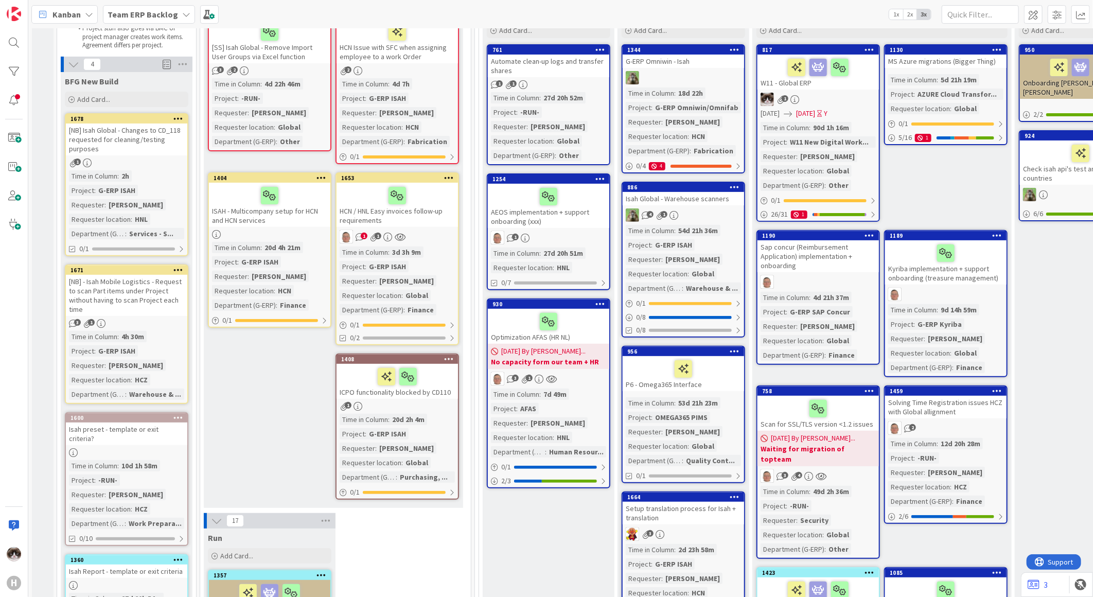
click at [254, 420] on div "New Stuff Add Card... 1639 HCN Issue with SFC when assigning employee to a work…" at bounding box center [333, 238] width 259 height 540
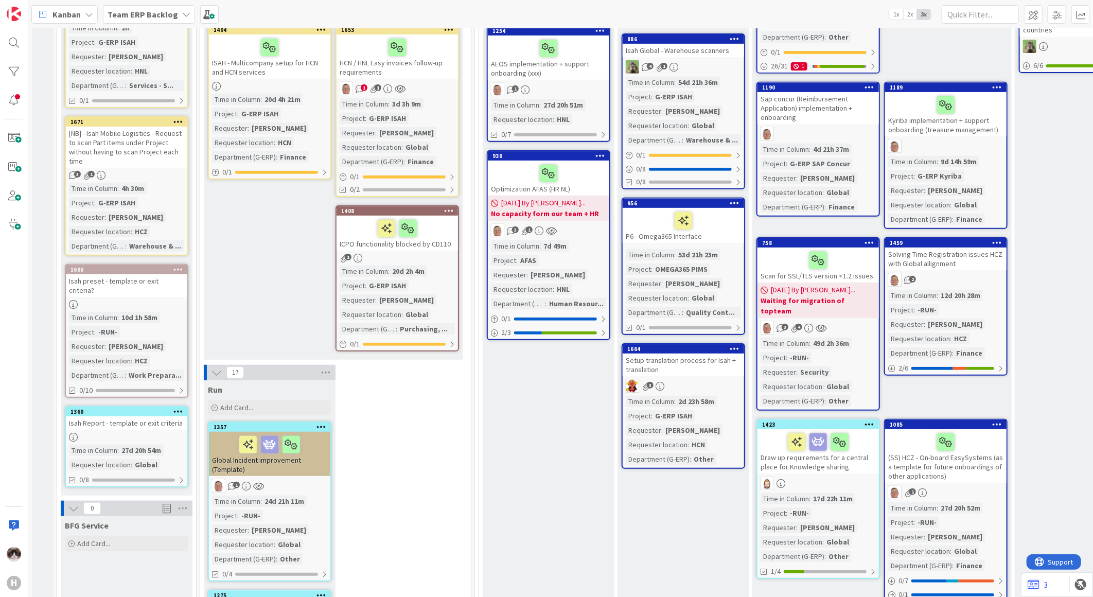
scroll to position [0, 0]
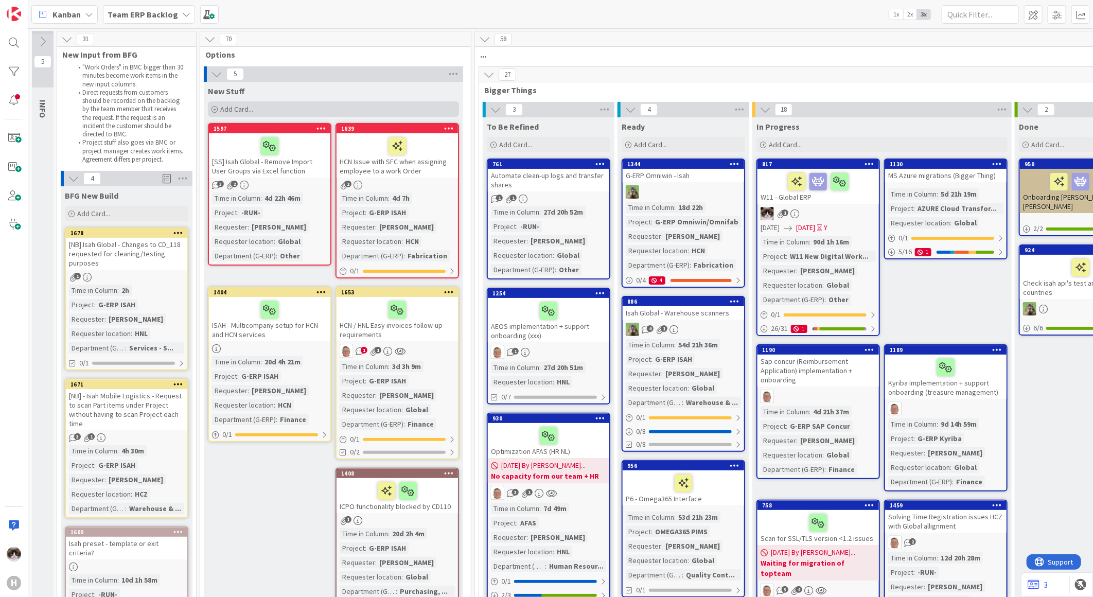
click at [228, 103] on div "Add Card..." at bounding box center [333, 108] width 251 height 15
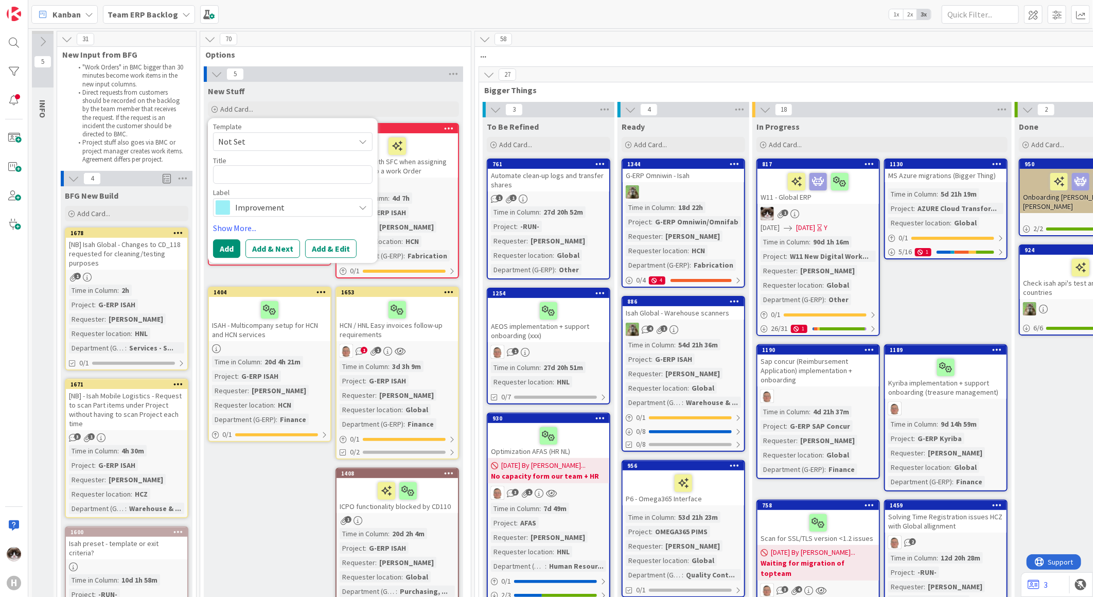
click at [264, 208] on span "Improvement" at bounding box center [292, 207] width 114 height 14
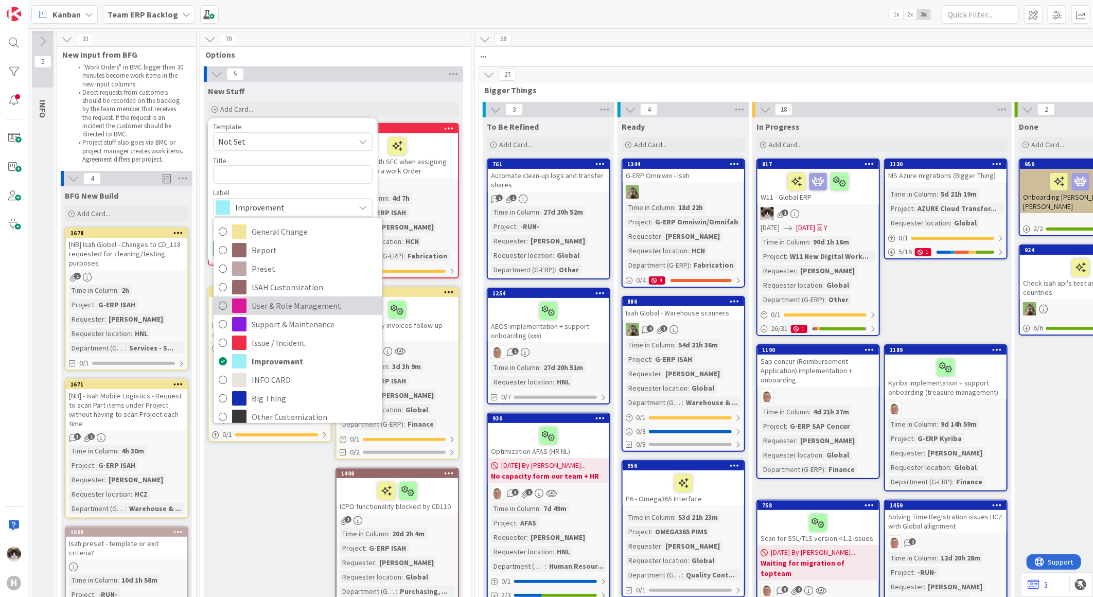
click at [312, 307] on span "User & Role Management" at bounding box center [315, 305] width 126 height 15
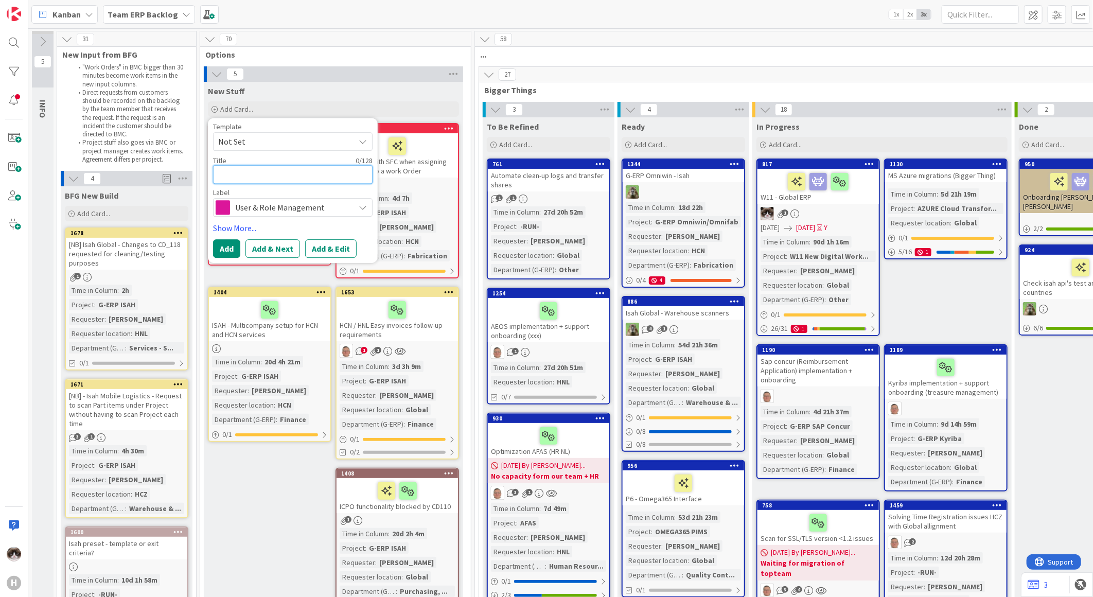
click at [293, 179] on textarea at bounding box center [293, 174] width 160 height 19
type textarea "x"
type textarea "N"
type textarea "x"
type textarea "NE"
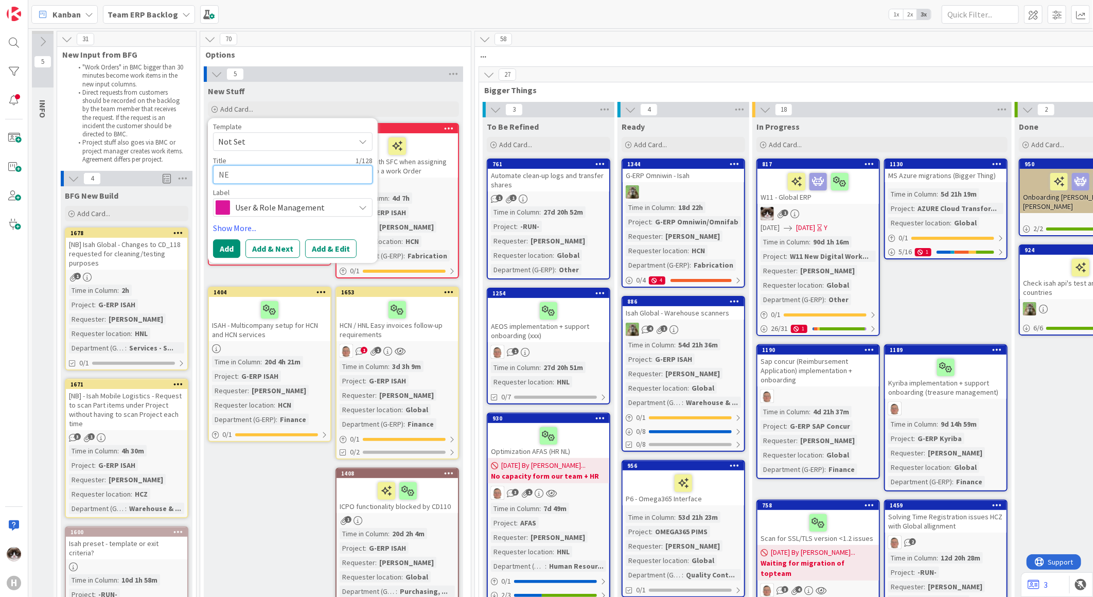
type textarea "x"
type textarea "NEw"
type textarea "x"
type textarea "NEw"
type textarea "x"
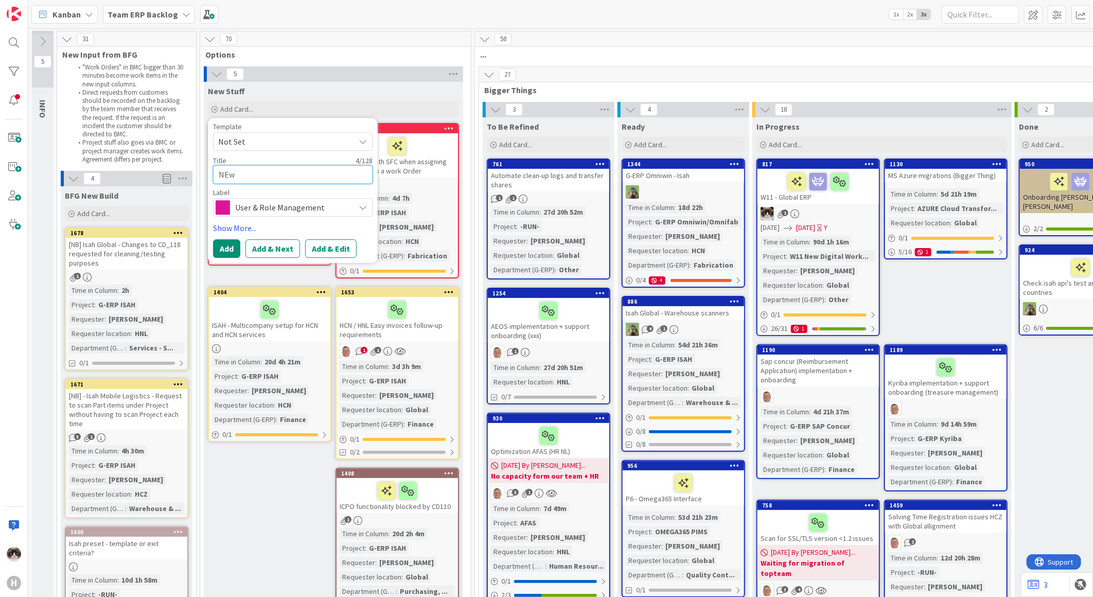
type textarea "NEw"
type textarea "x"
type textarea "NE"
type textarea "x"
type textarea "N"
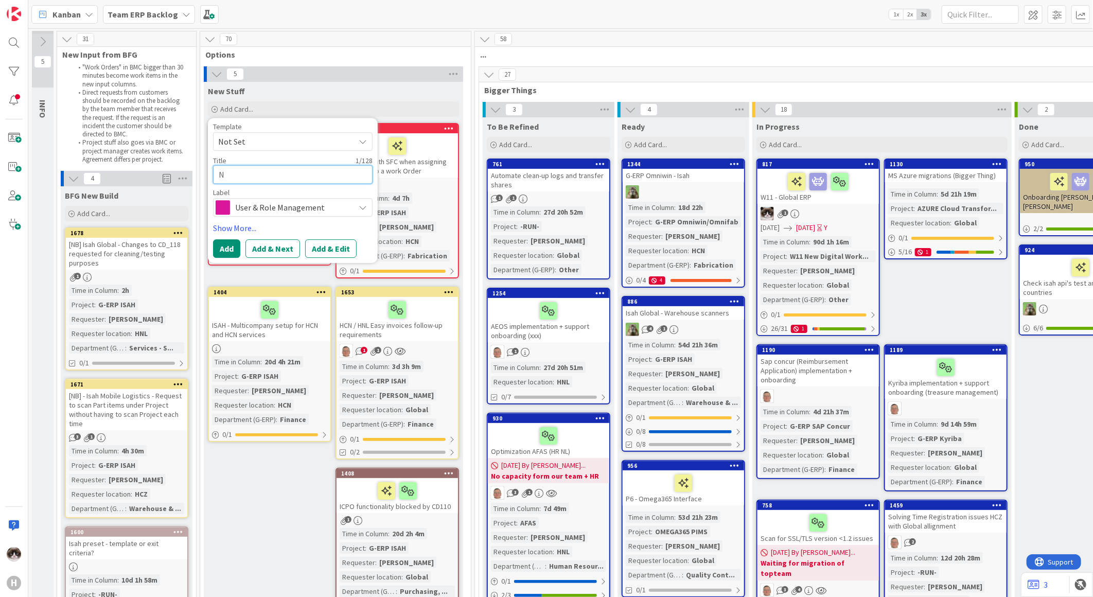
type textarea "x"
type textarea "Ne"
type textarea "x"
type textarea "New"
type textarea "x"
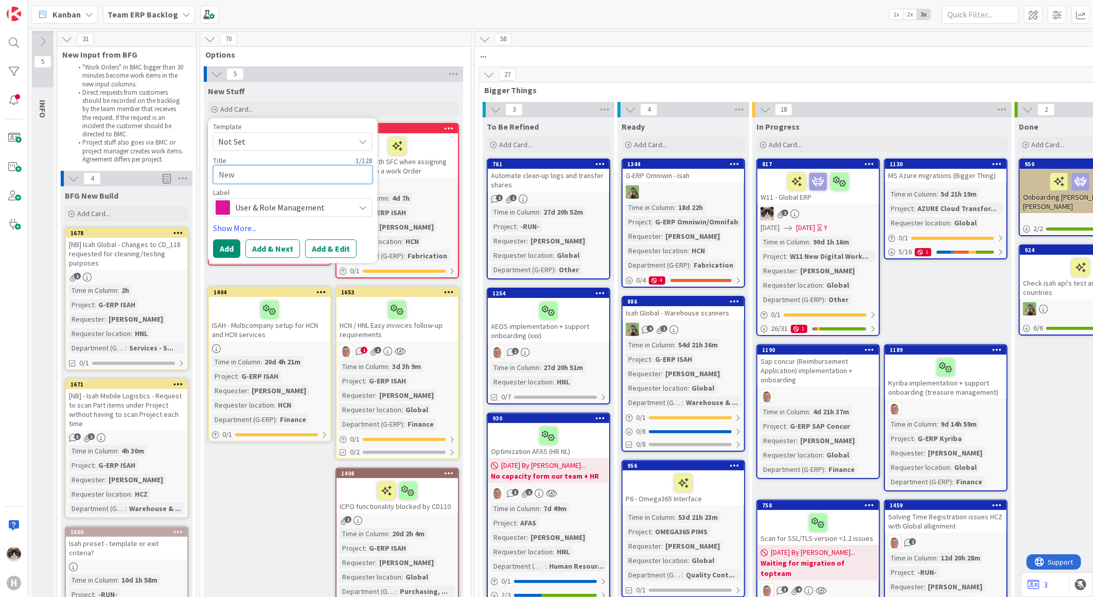
type textarea "New"
type textarea "x"
type textarea "New G"
type textarea "x"
type textarea "New Gl"
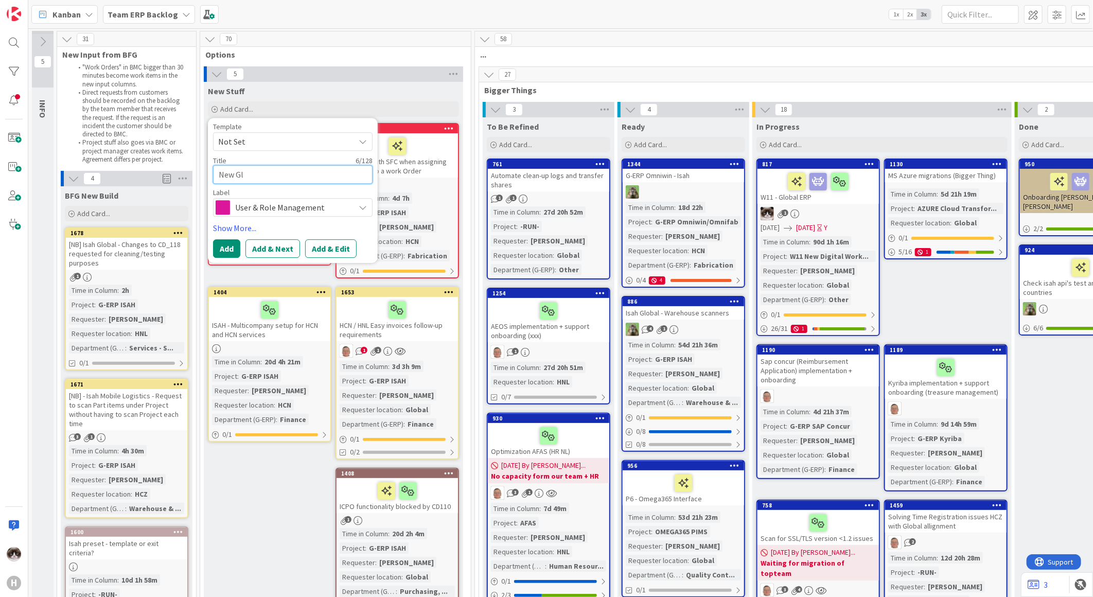
type textarea "x"
type textarea "New Glo"
type textarea "x"
type textarea "New Glob"
type textarea "x"
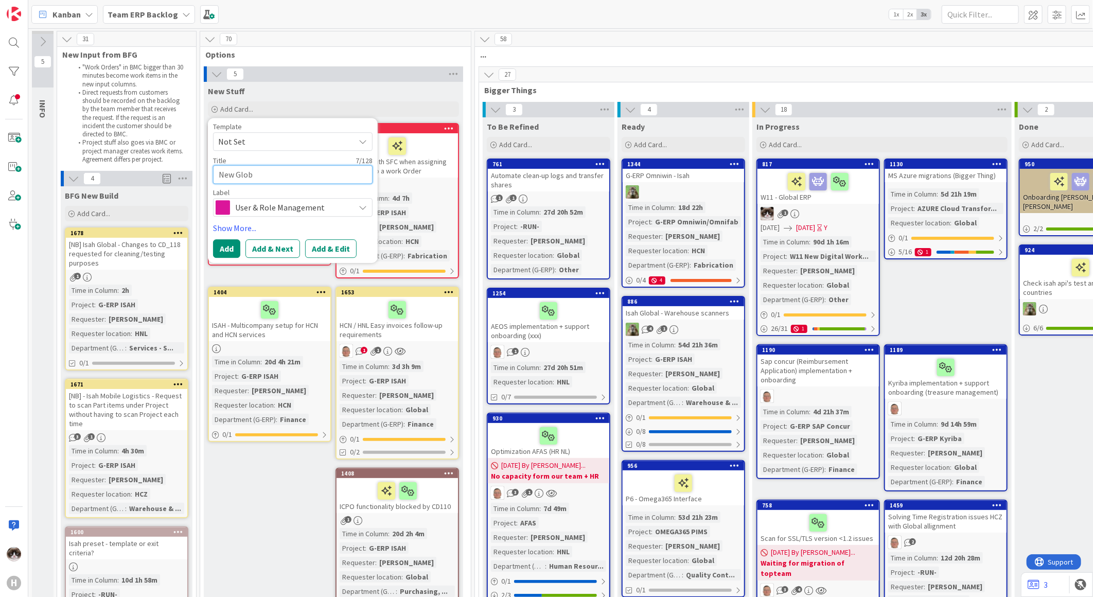
type textarea "New Globa"
type textarea "x"
type textarea "New Global"
type textarea "x"
type textarea "New Global"
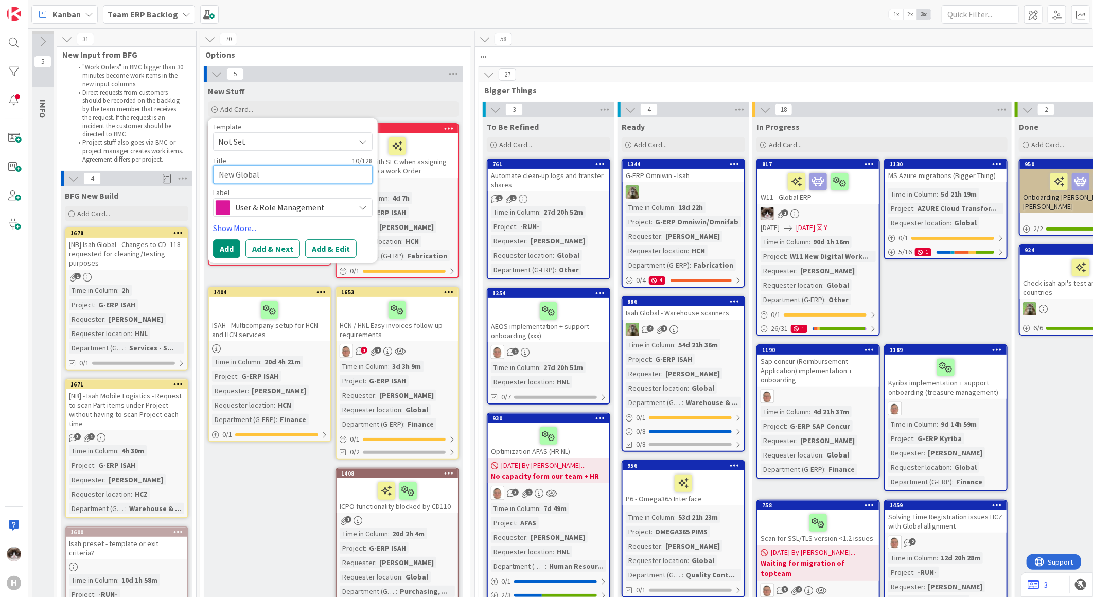
type textarea "x"
type textarea "New Global I"
type textarea "x"
type textarea "New Global Is"
type textarea "x"
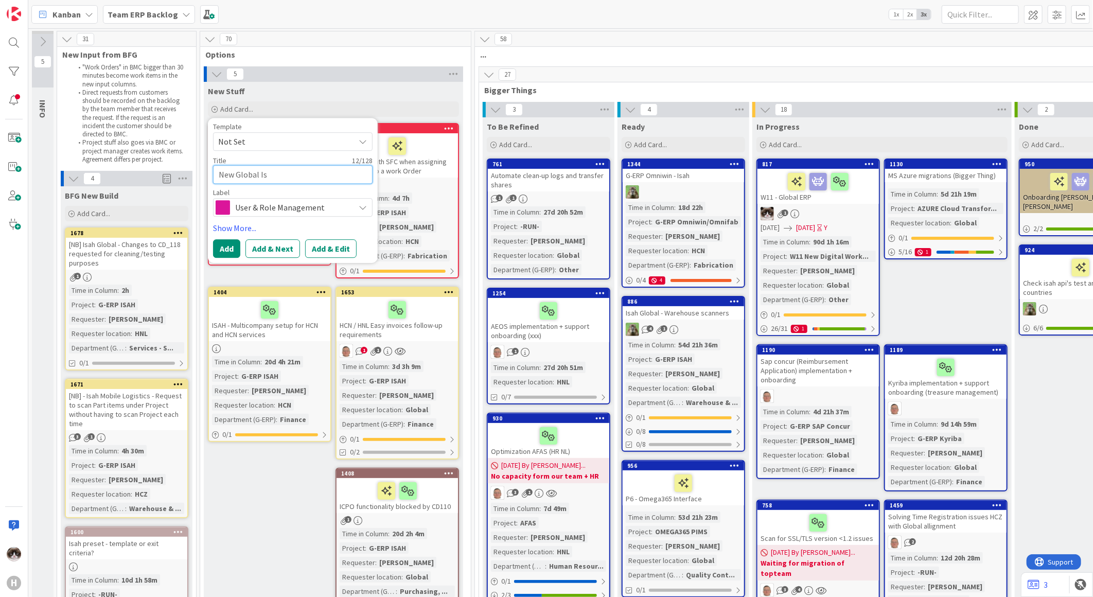
type textarea "New Global Isa"
type textarea "x"
type textarea "New Global Isah"
type textarea "x"
type textarea "New Global Isah g"
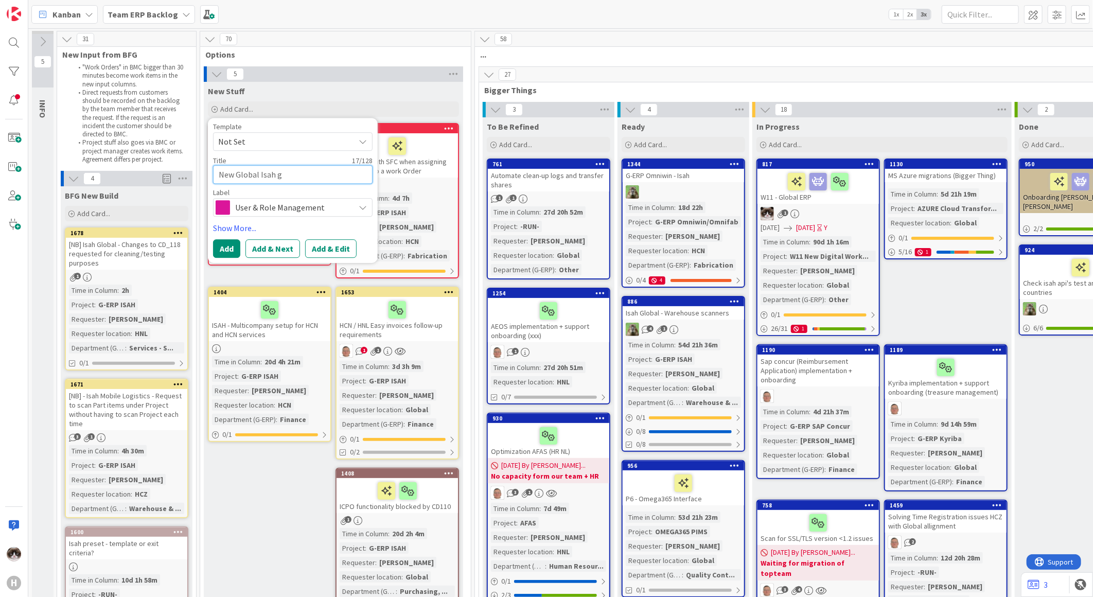
type textarea "x"
type textarea "New Global Isah gr"
type textarea "x"
type textarea "New Global Isah gro"
type textarea "x"
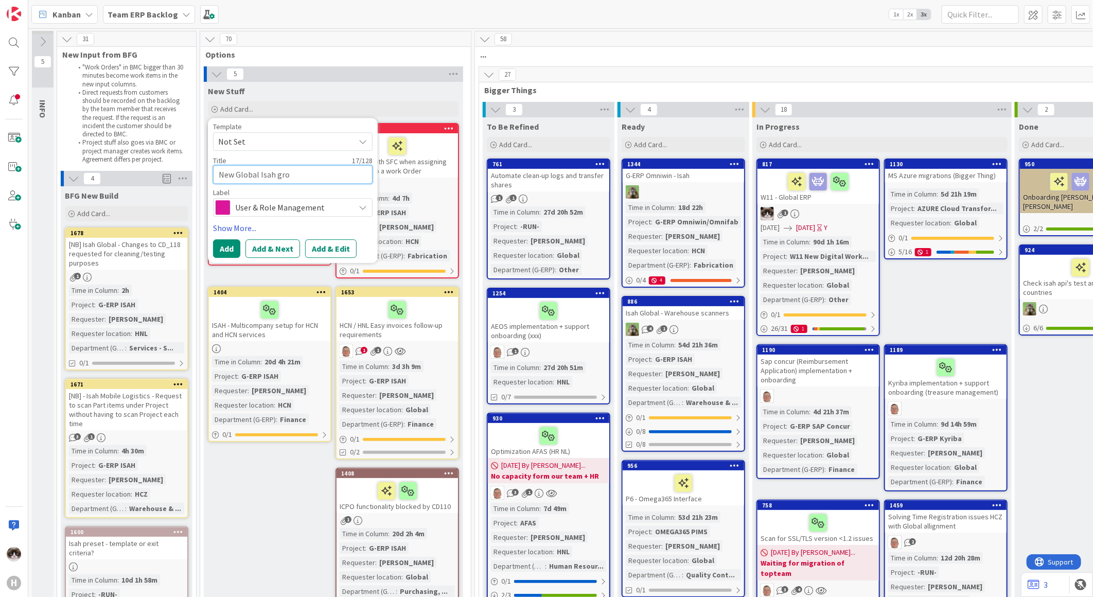
type textarea "New Global Isah grou"
type textarea "x"
type textarea "New Global Isah group"
type textarea "x"
type textarea "New Global Isah group"
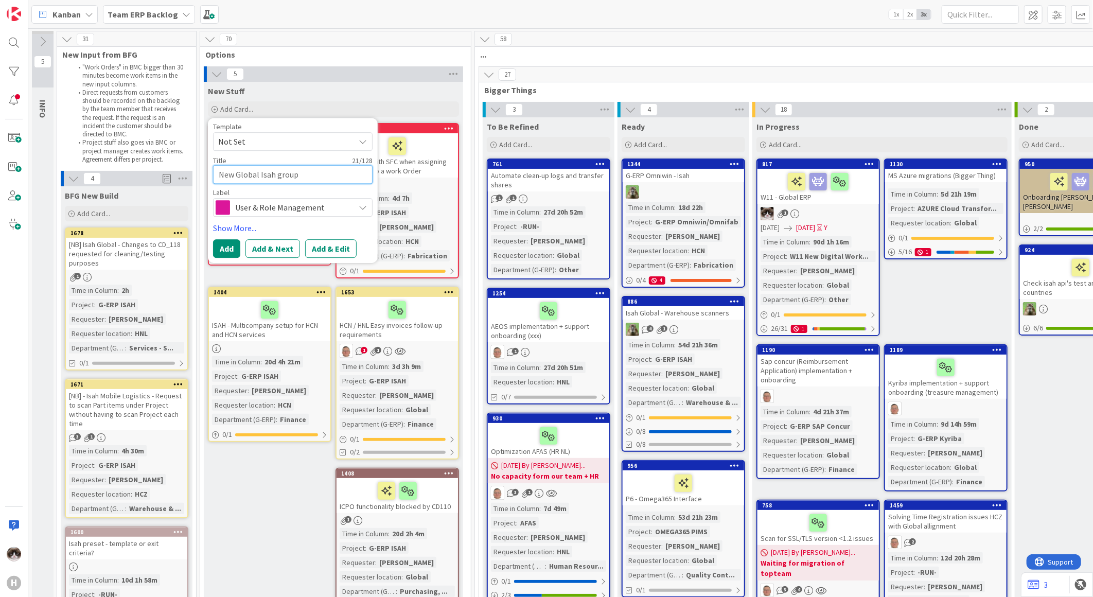
type textarea "x"
type textarea "New Global Isah group -"
type textarea "x"
type textarea "New Global Isah group - H"
type textarea "x"
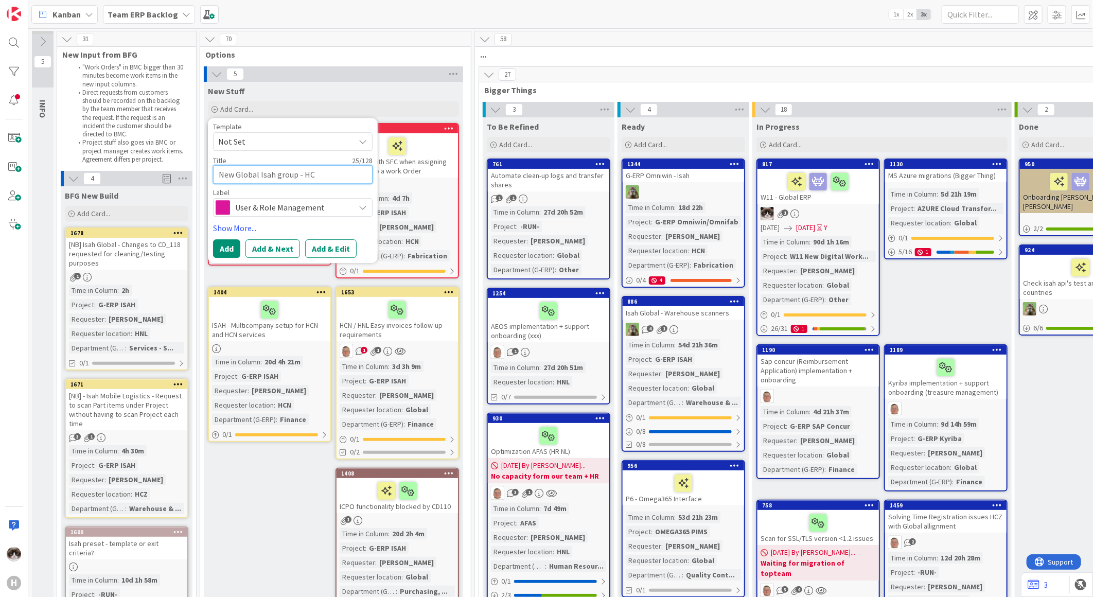
type textarea "New Global Isah group - HCN"
type textarea "x"
type textarea "New Global Isah group - HCN"
type textarea "x"
type textarea "New Global Isah group - HCN F"
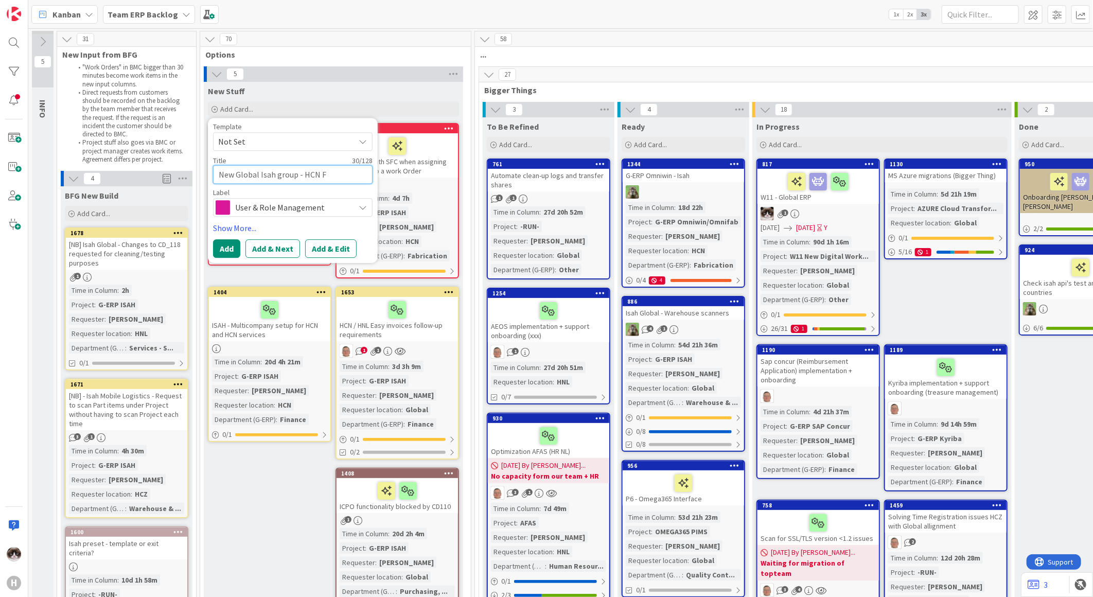
type textarea "x"
type textarea "New Global Isah group - HCN Fo"
type textarea "x"
type textarea "New Global Isah group - HCN For"
type textarea "x"
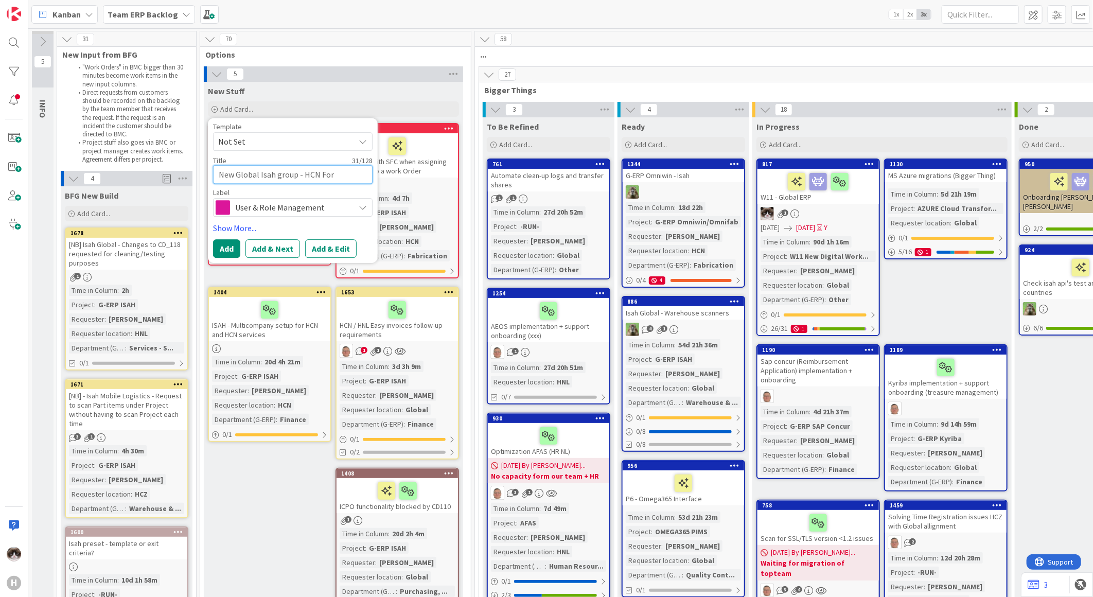
type textarea "New Global Isah group - HCN Fore"
type textarea "x"
type textarea "New Global Isah group - HCN Forem"
type textarea "x"
type textarea "New Global Isah group - HCN Foremn"
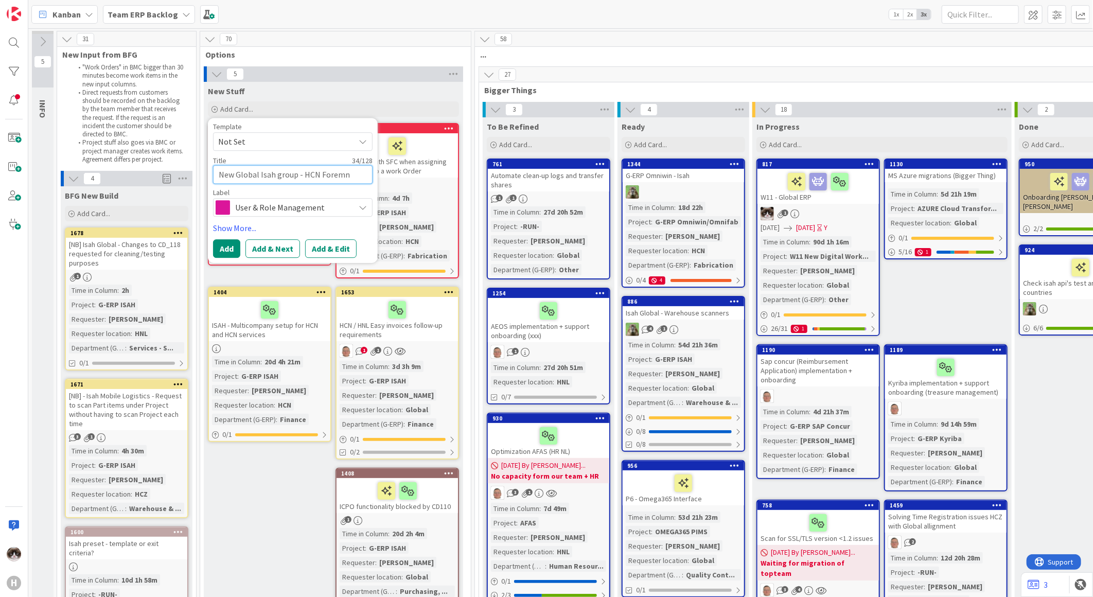
type textarea "x"
type textarea "New Global Isah group - HCN Forem"
type textarea "x"
type textarea "New Global Isah group - HCN Foreme"
type textarea "x"
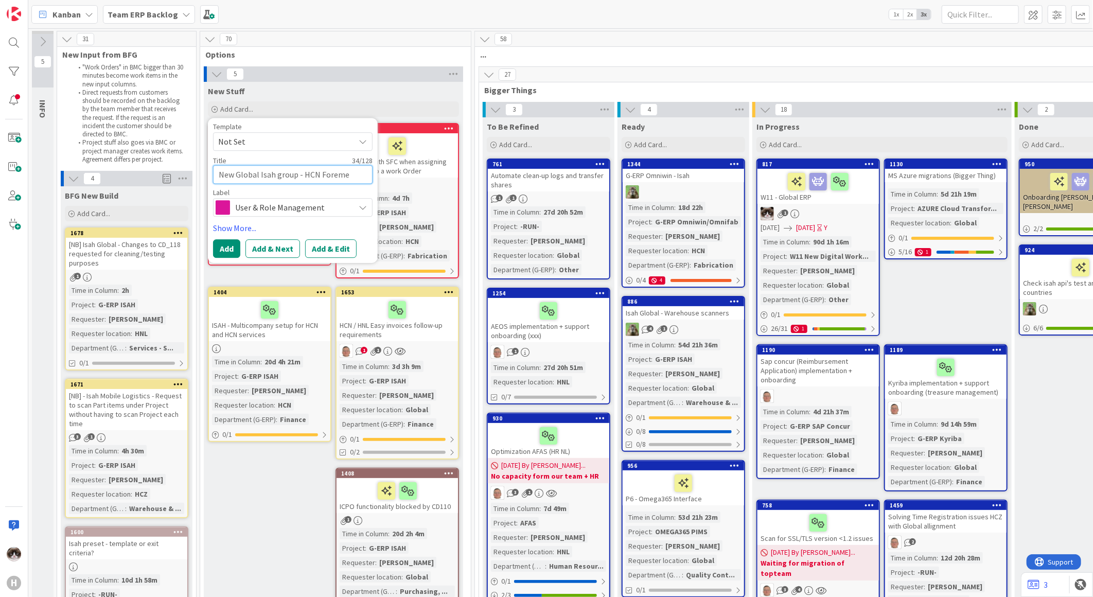
type textarea "New Global Isah group - HCN Foremen"
type textarea "x"
type textarea "New Global Isah group - HCN Foremen"
type textarea "x"
type textarea "New Global Isah group - HCN Foremen"
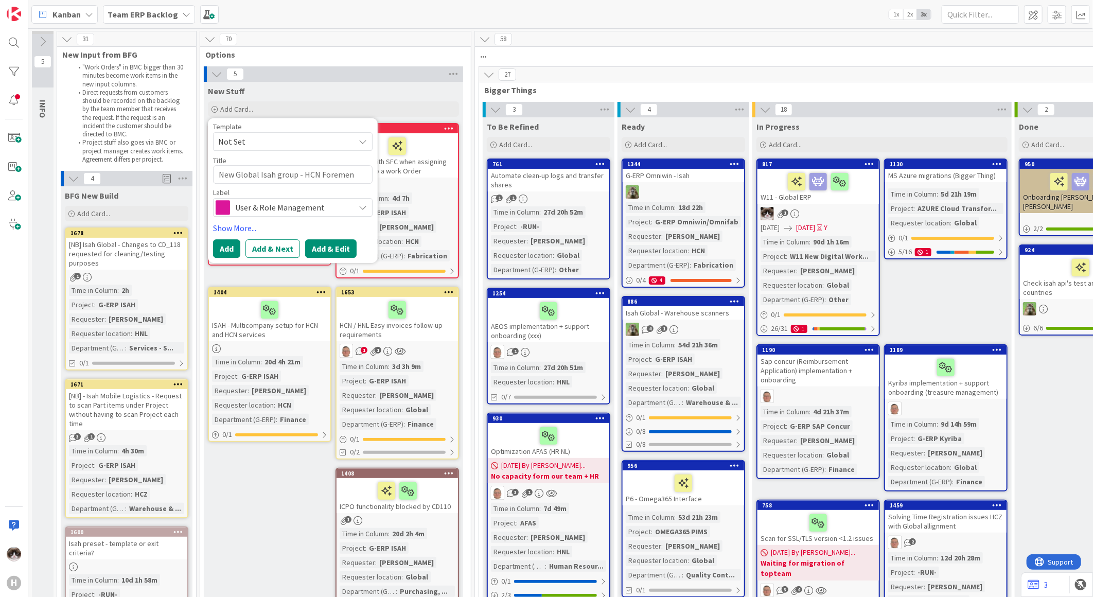
click at [342, 253] on button "Add & Edit" at bounding box center [330, 248] width 51 height 19
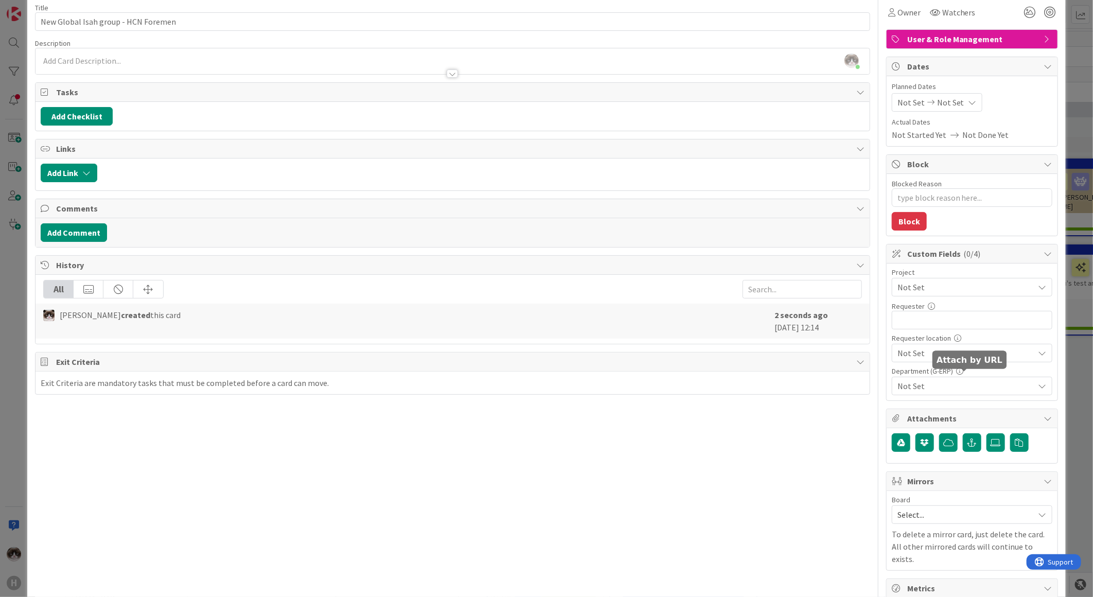
scroll to position [114, 0]
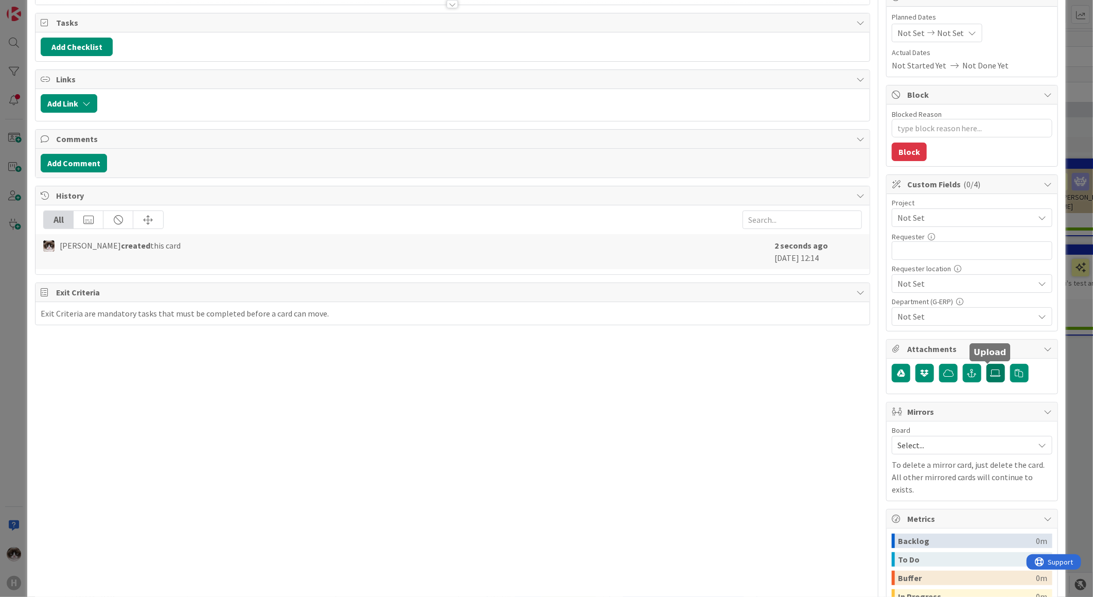
click at [991, 377] on icon at bounding box center [996, 373] width 10 height 8
click at [986, 364] on input "file" at bounding box center [986, 364] width 0 height 0
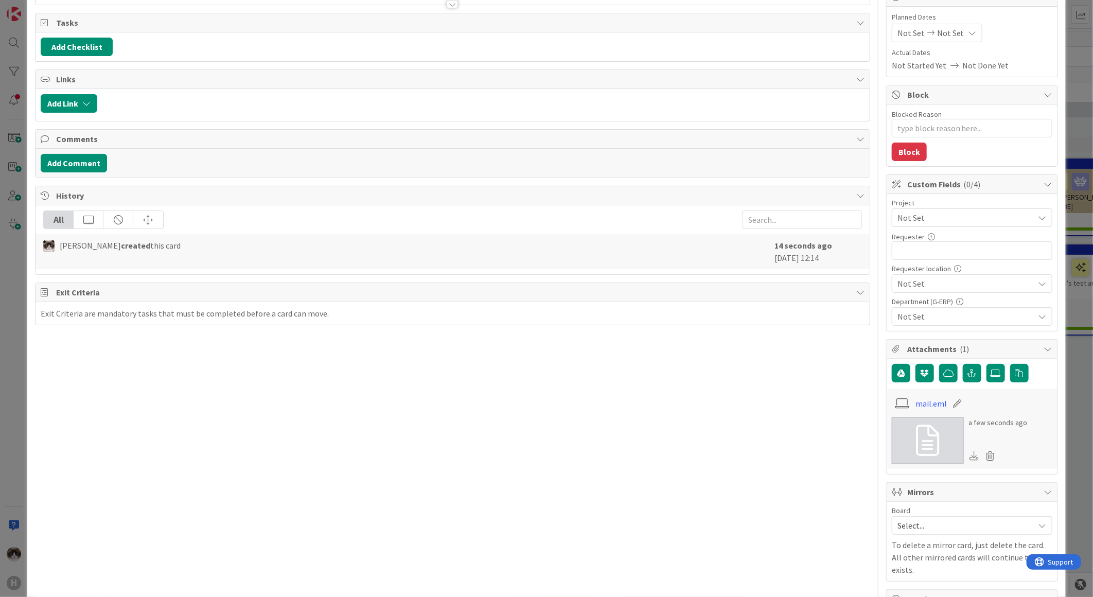
click at [934, 435] on link at bounding box center [928, 440] width 72 height 46
click at [844, 378] on div "Title 35 / 128 New Global Isah group - HCN Foremen Description [PERSON_NAME] ju…" at bounding box center [452, 355] width 835 height 858
click at [925, 223] on span "Not Set" at bounding box center [963, 217] width 132 height 14
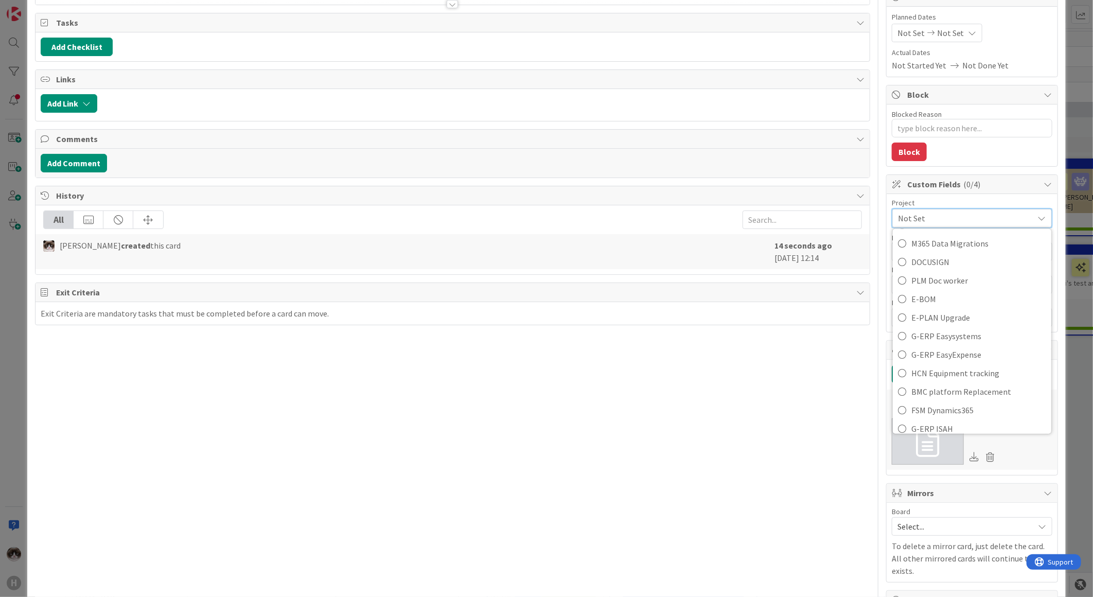
scroll to position [400, 0]
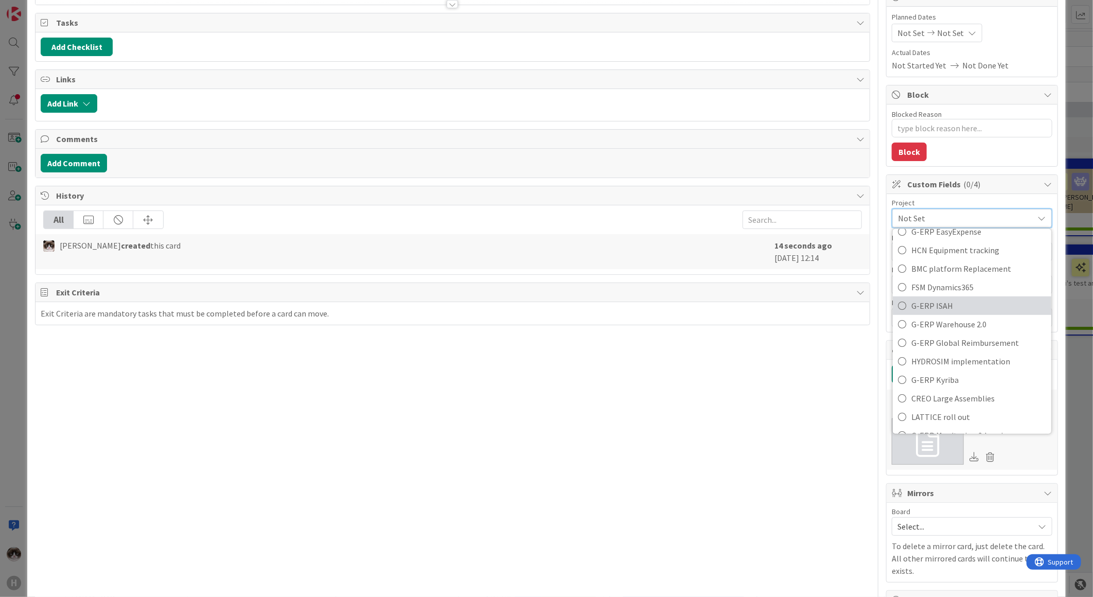
click at [966, 307] on span "G-ERP ISAH" at bounding box center [978, 305] width 135 height 15
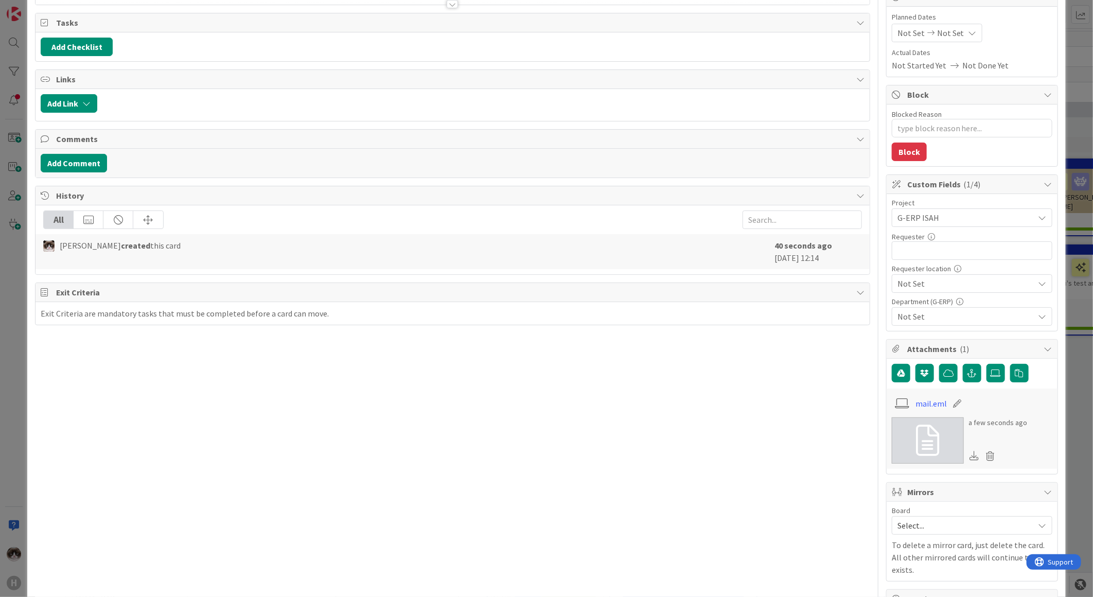
type textarea "x"
click at [954, 256] on input "text" at bounding box center [972, 250] width 161 height 19
type input "G"
type textarea "x"
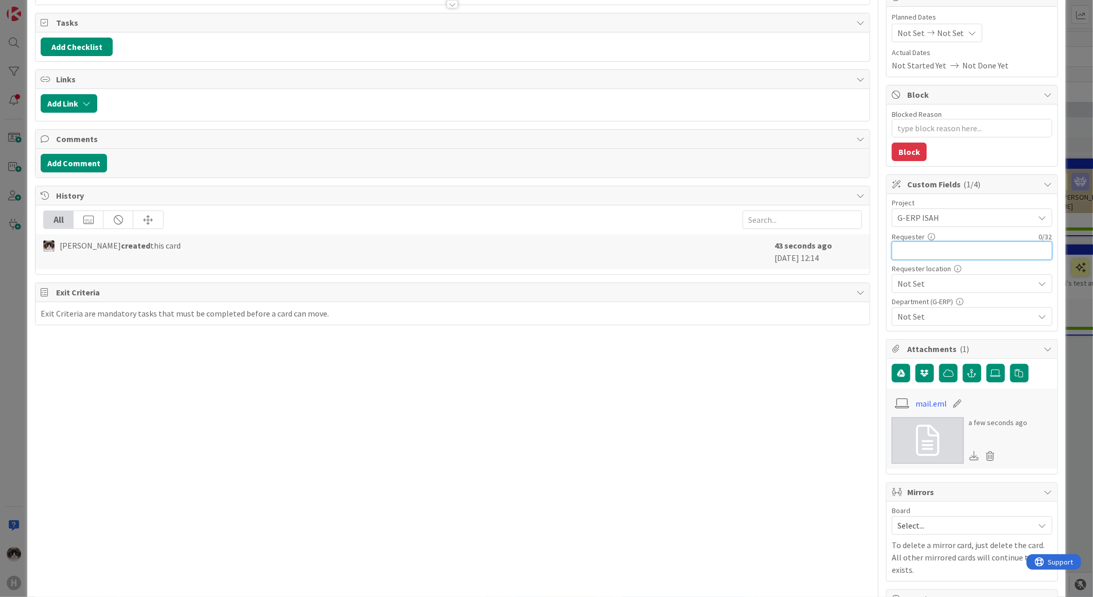
type input "J"
type textarea "x"
type input "J"
type input "Maarten"
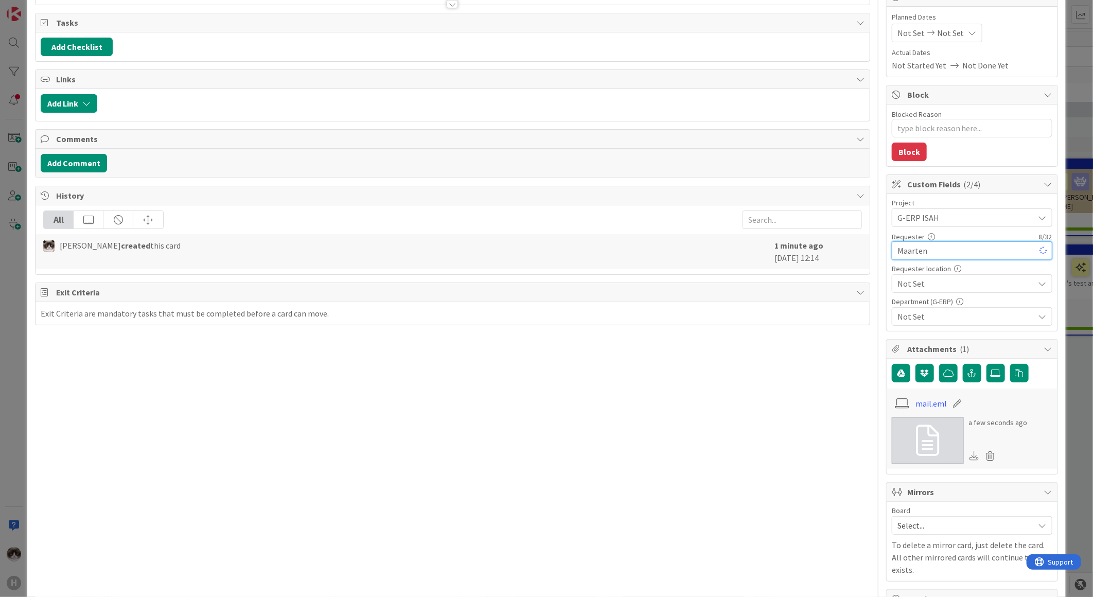
type textarea "x"
type input "[PERSON_NAME]"
type textarea "x"
type input "[PERSON_NAME]"
type textarea "x"
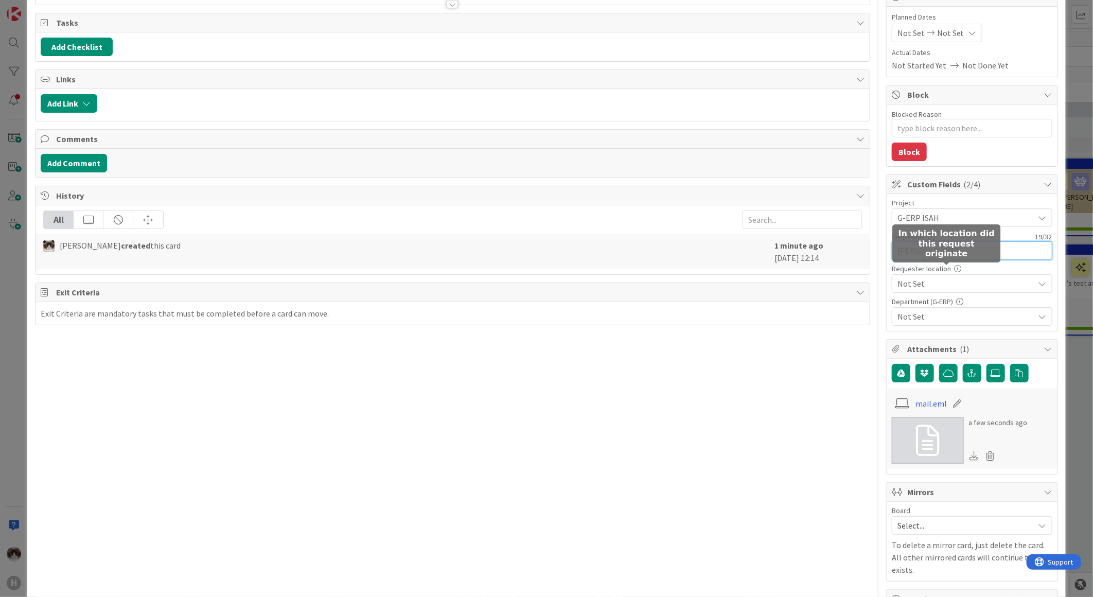
type input "[PERSON_NAME]"
click at [948, 227] on div "Not Set" at bounding box center [972, 217] width 161 height 19
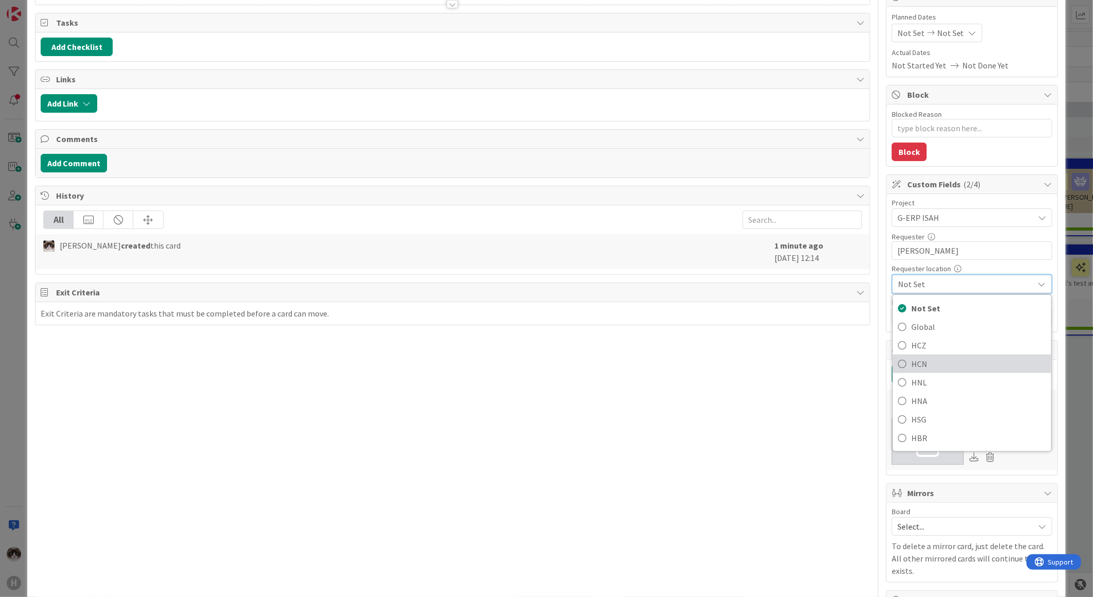
drag, startPoint x: 934, startPoint y: 357, endPoint x: 942, endPoint y: 338, distance: 20.7
click at [934, 357] on span "HCN" at bounding box center [978, 363] width 135 height 15
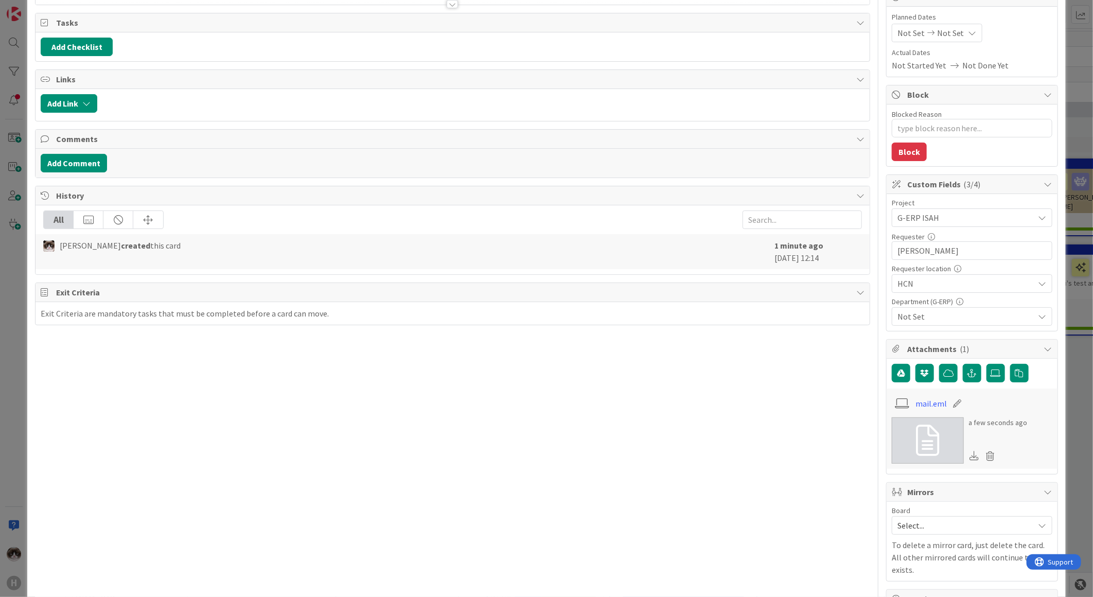
click at [944, 321] on span "Not Set" at bounding box center [965, 316] width 137 height 12
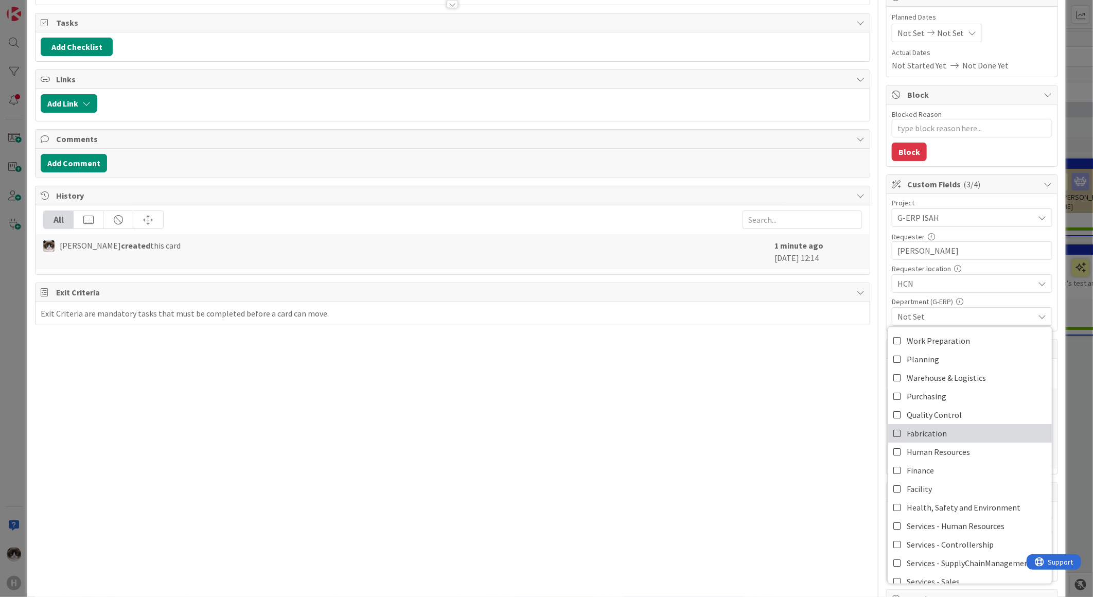
click at [952, 434] on link "Fabrication" at bounding box center [970, 433] width 164 height 19
type textarea "x"
click at [798, 450] on div "Title 35 / 128 New Global Isah group - HCN Foremen Description [PERSON_NAME] ju…" at bounding box center [452, 355] width 835 height 858
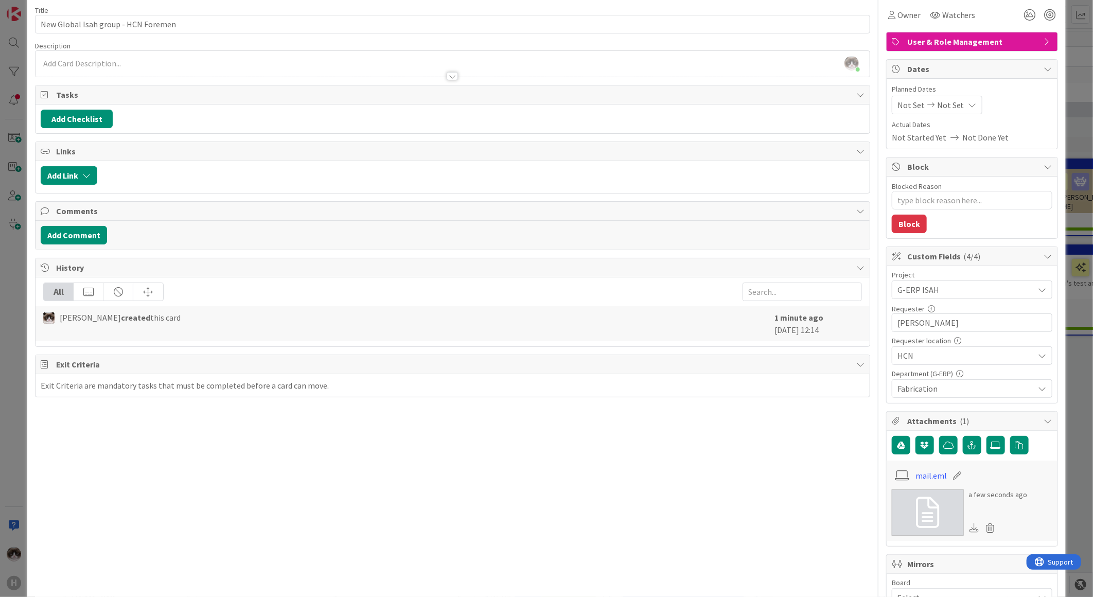
scroll to position [0, 0]
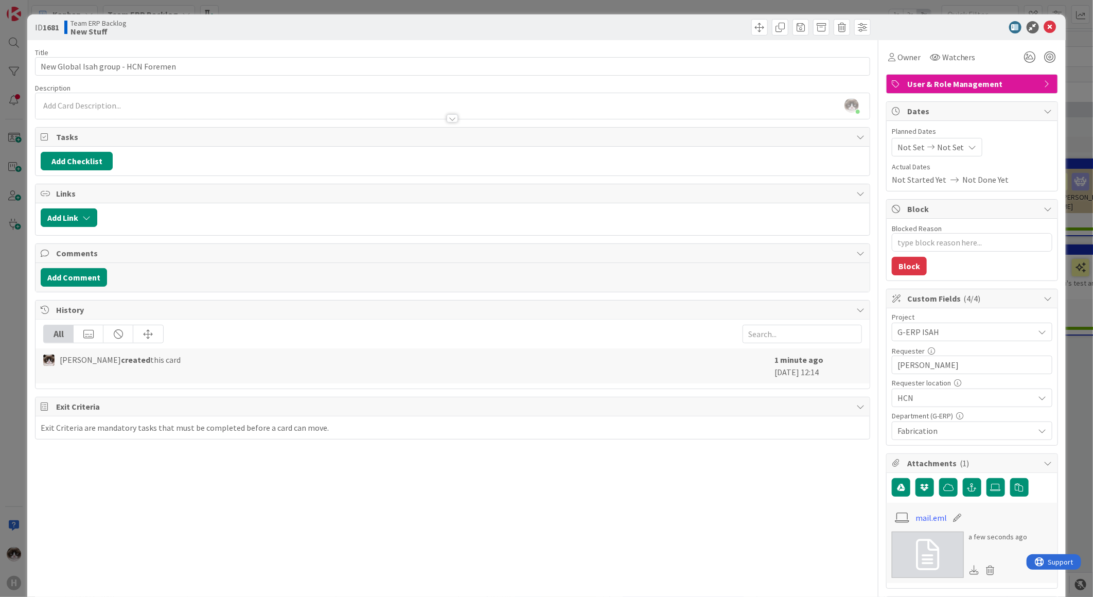
click at [349, 122] on div "Title 35 / 128 New Global Isah group - HCN Foremen Description [PERSON_NAME] ju…" at bounding box center [452, 469] width 835 height 858
click at [336, 116] on div at bounding box center [453, 113] width 834 height 11
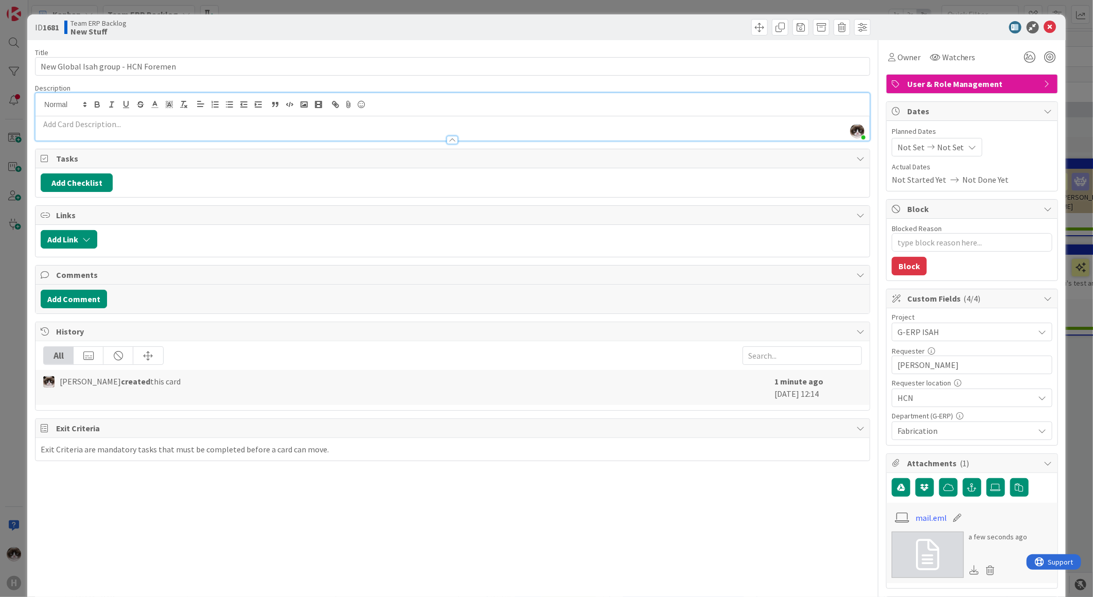
click at [310, 130] on div at bounding box center [453, 135] width 834 height 11
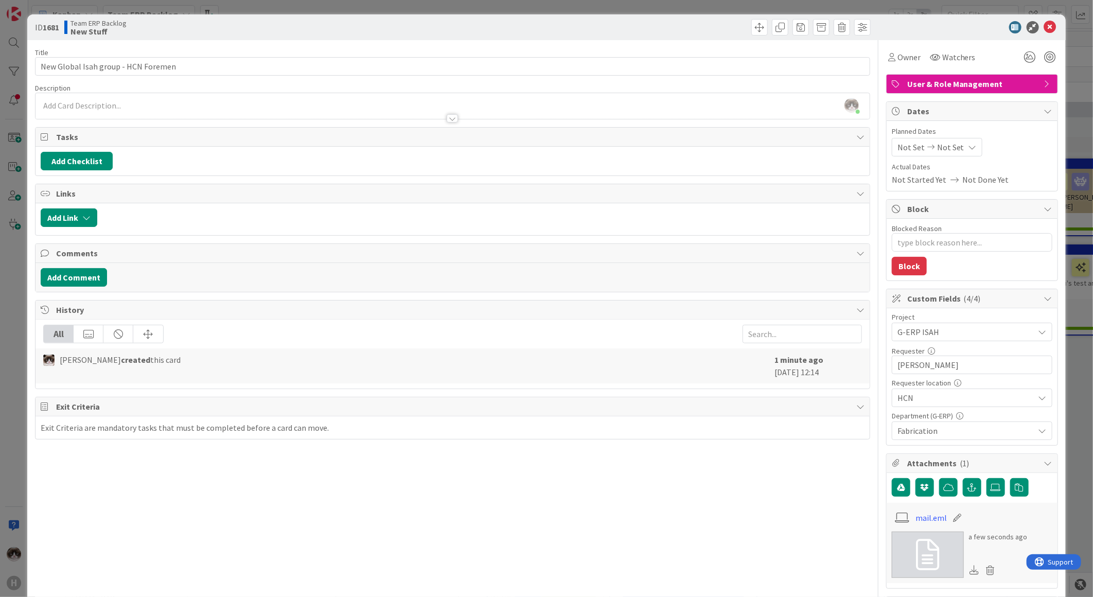
click at [328, 102] on p at bounding box center [453, 106] width 824 height 12
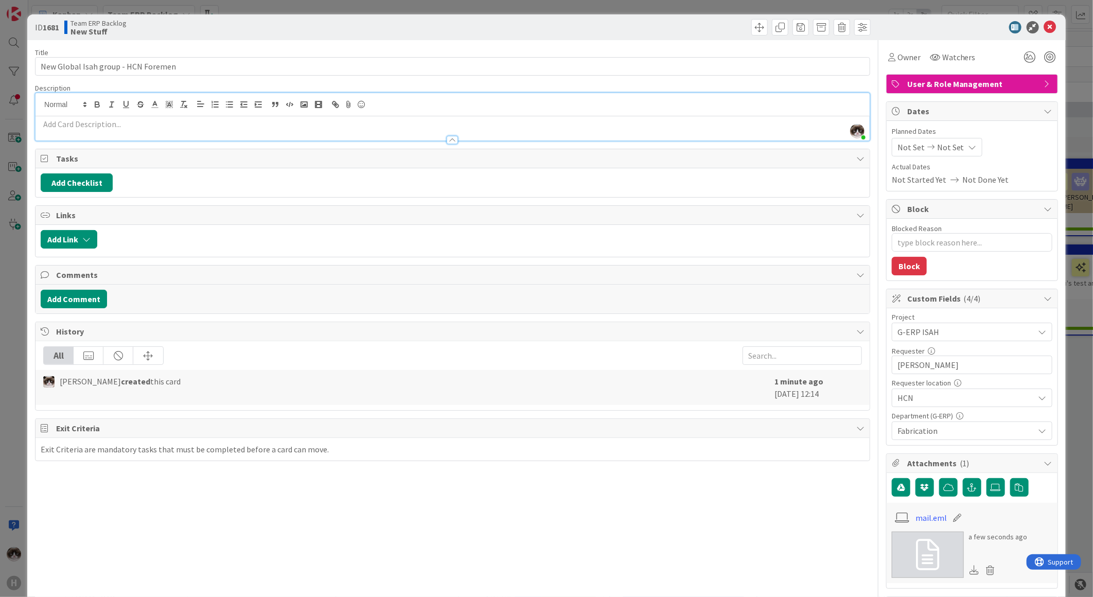
click at [383, 127] on p at bounding box center [453, 124] width 824 height 12
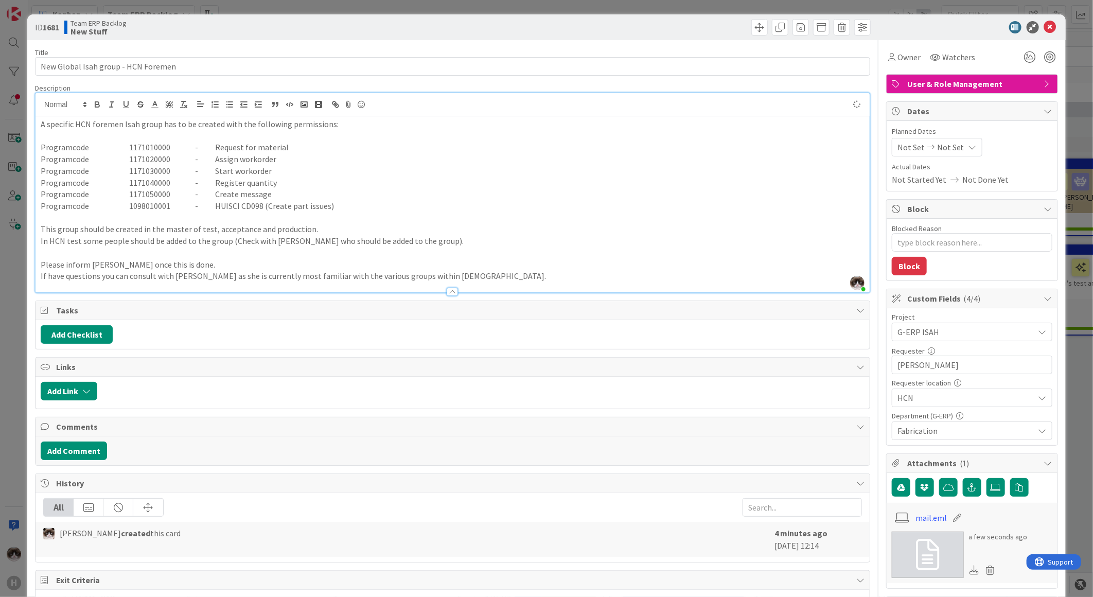
type textarea "x"
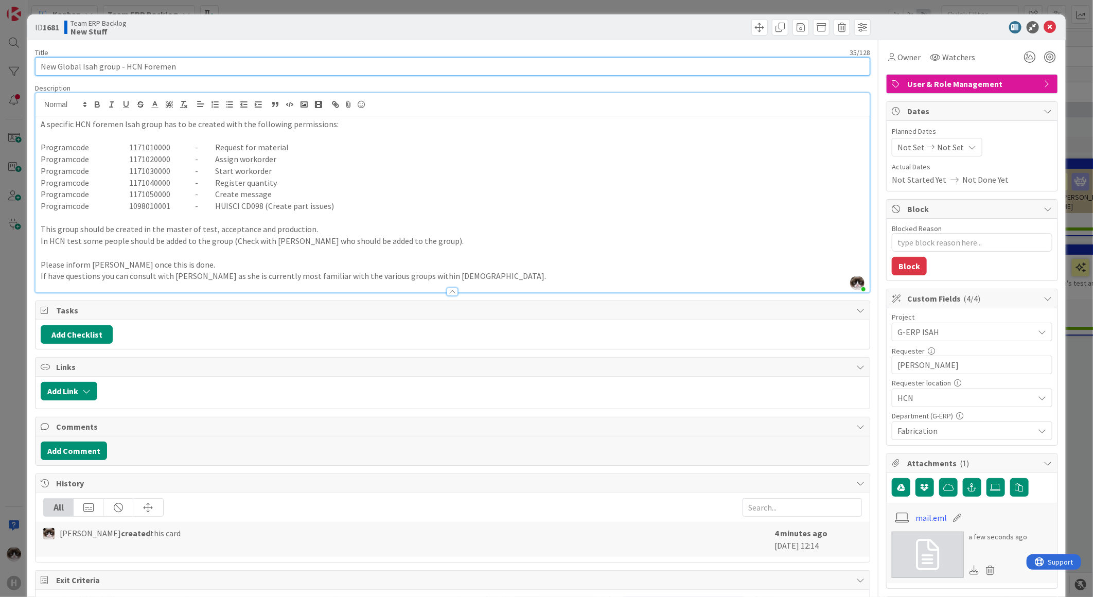
click at [225, 75] on input "New Global Isah group - HCN Foremen" at bounding box center [452, 66] width 835 height 19
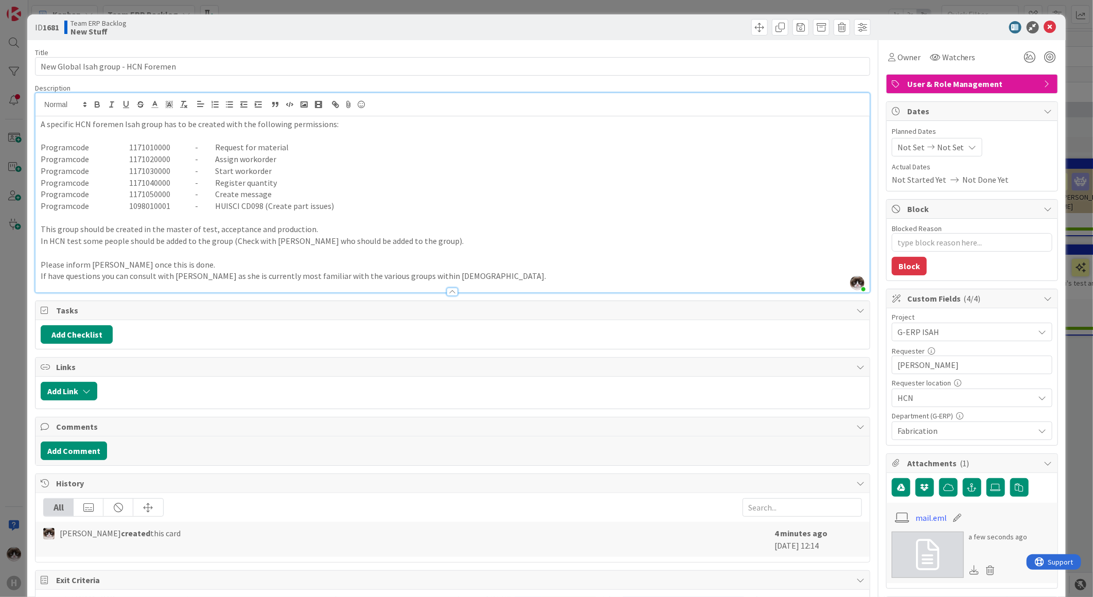
click at [479, 274] on p "If have questions you can consult with [PERSON_NAME] as she is currently most f…" at bounding box center [453, 276] width 824 height 12
click at [1044, 29] on icon at bounding box center [1050, 27] width 12 height 12
